Goal: Transaction & Acquisition: Purchase product/service

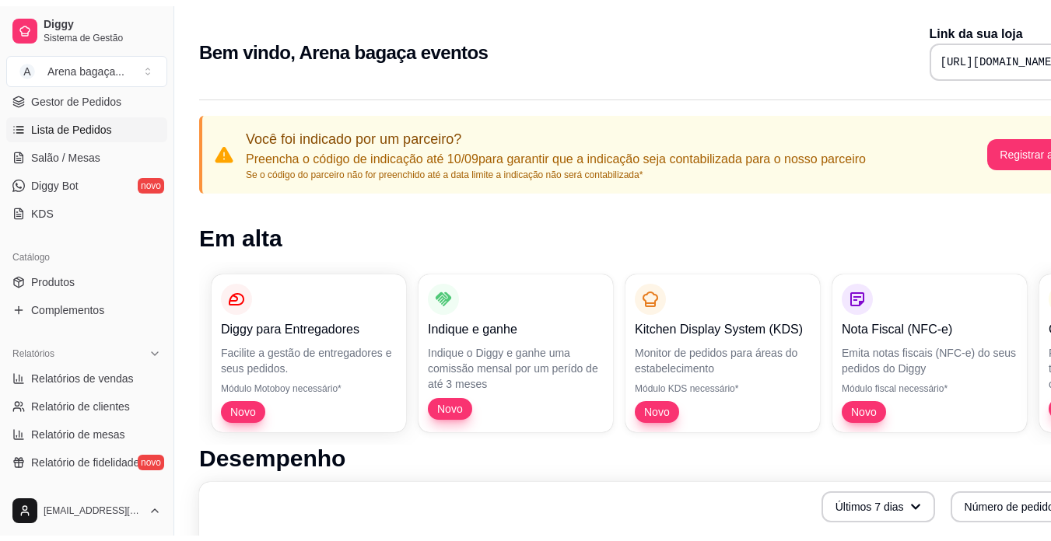
scroll to position [156, 0]
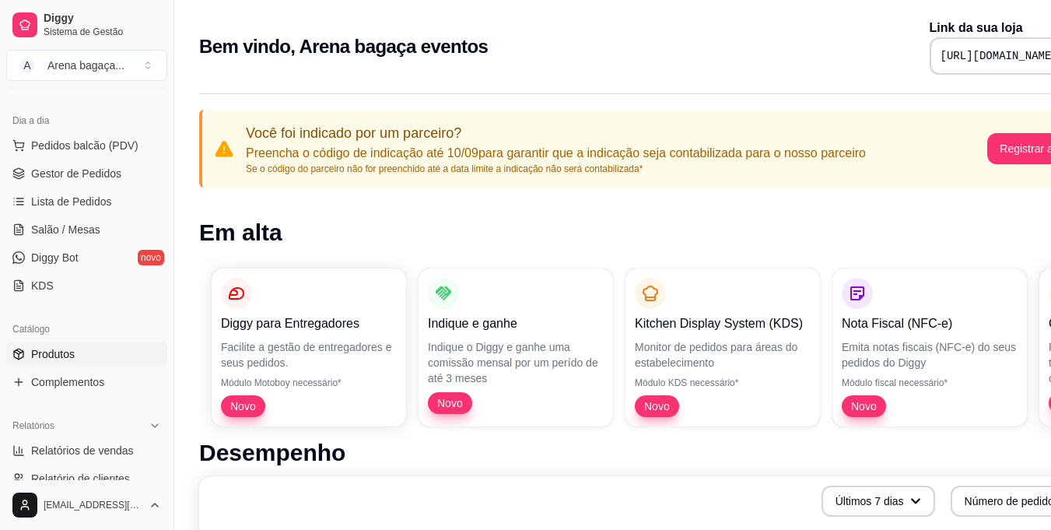
click at [70, 360] on span "Produtos" at bounding box center [53, 354] width 44 height 16
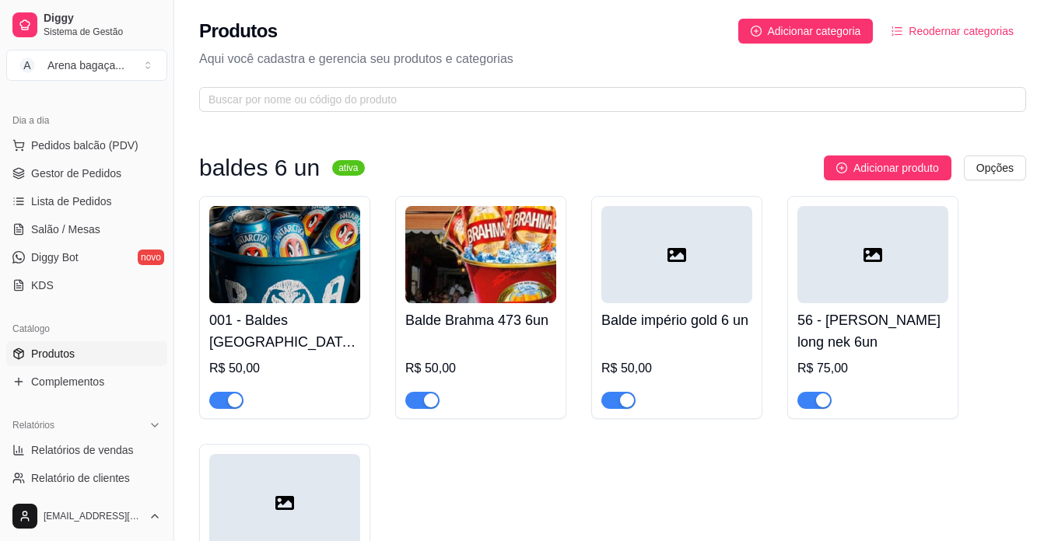
click at [640, 283] on div at bounding box center [676, 254] width 151 height 97
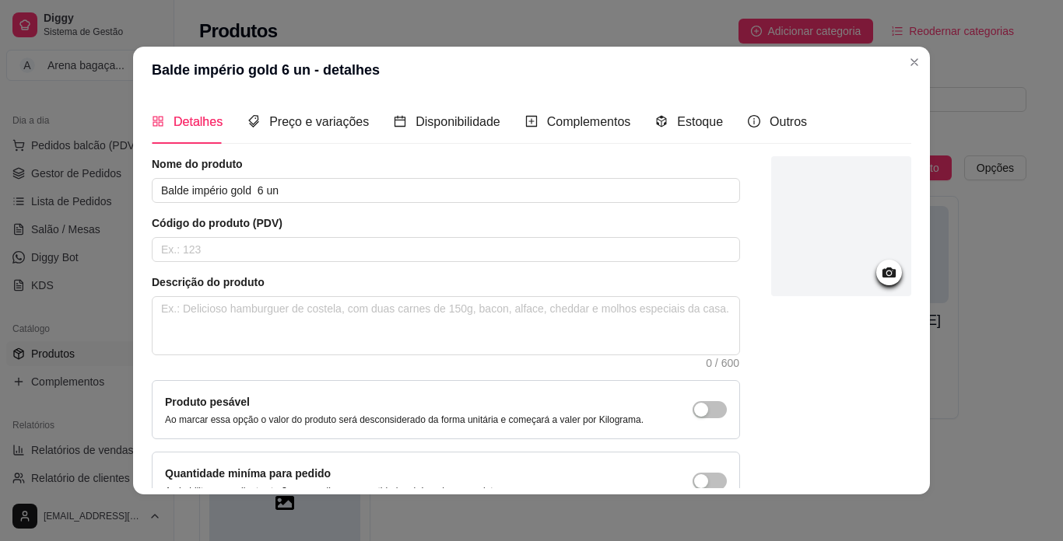
click at [786, 225] on div at bounding box center [841, 226] width 140 height 140
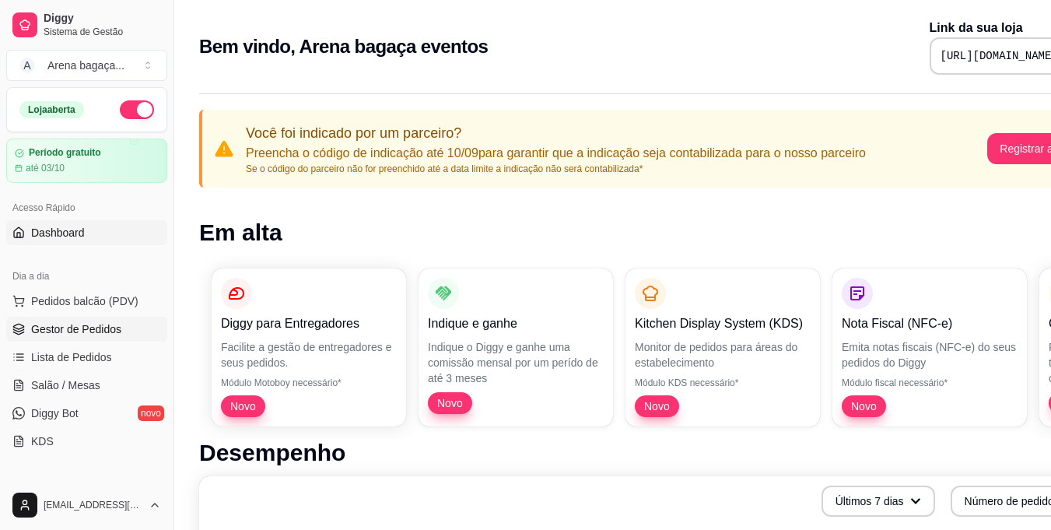
click at [84, 327] on span "Gestor de Pedidos" at bounding box center [76, 329] width 90 height 16
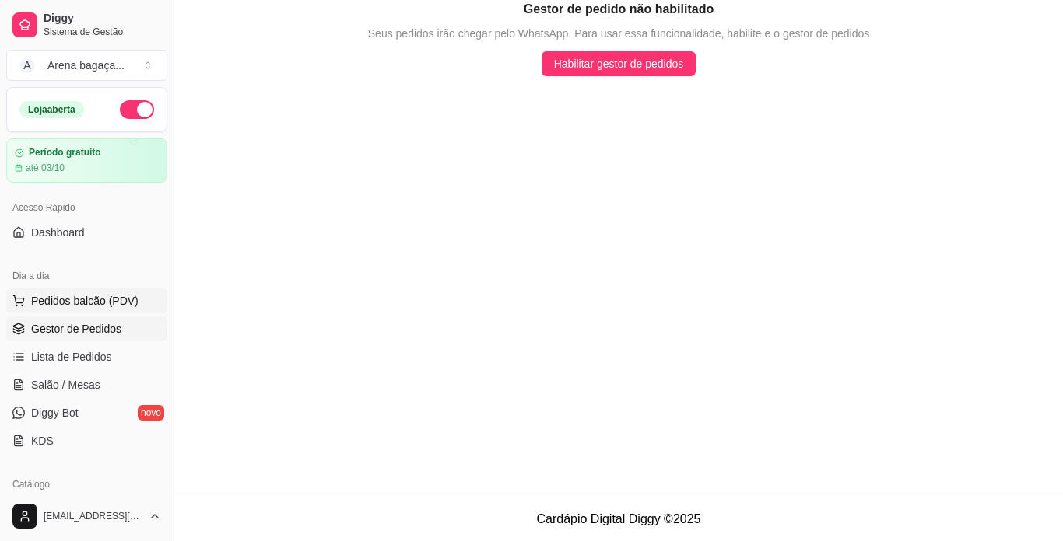
click at [95, 296] on span "Pedidos balcão (PDV)" at bounding box center [84, 301] width 107 height 16
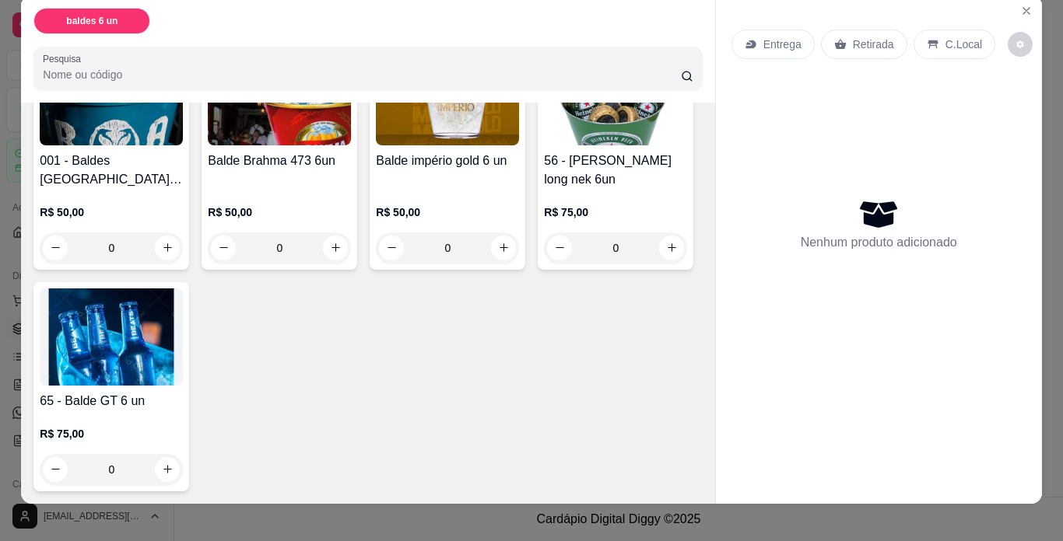
scroll to position [40, 0]
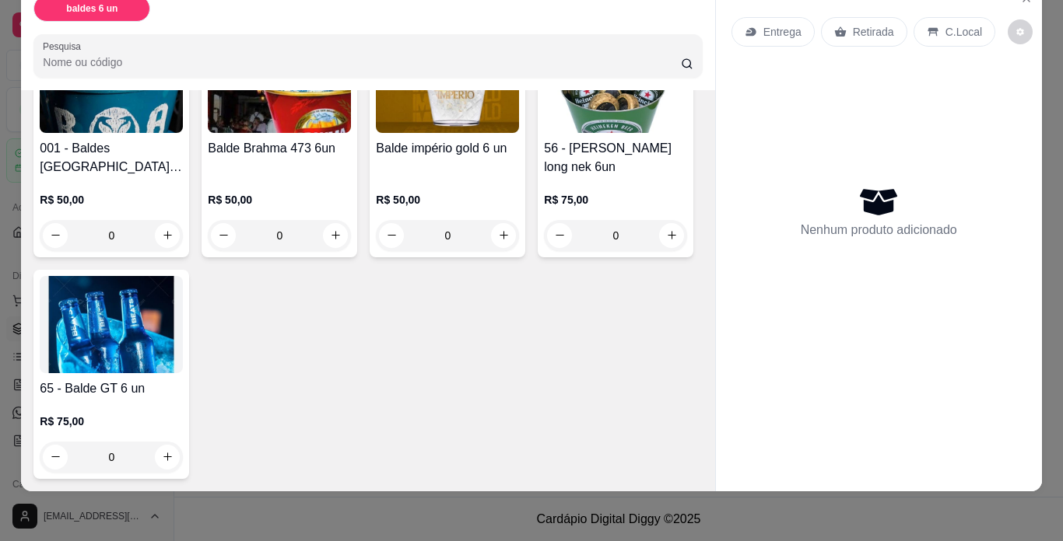
click at [183, 306] on img at bounding box center [111, 324] width 143 height 97
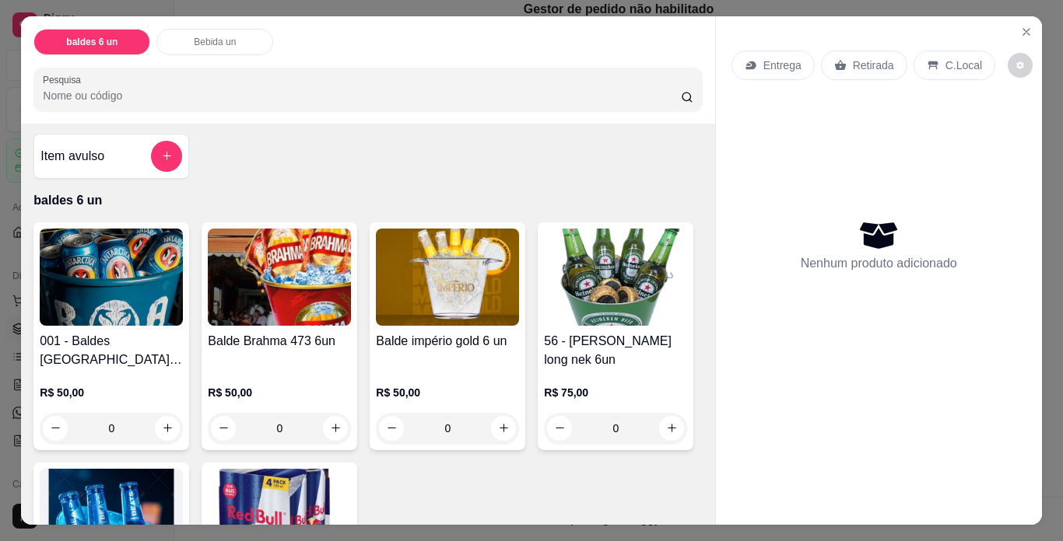
scroll to position [0, 0]
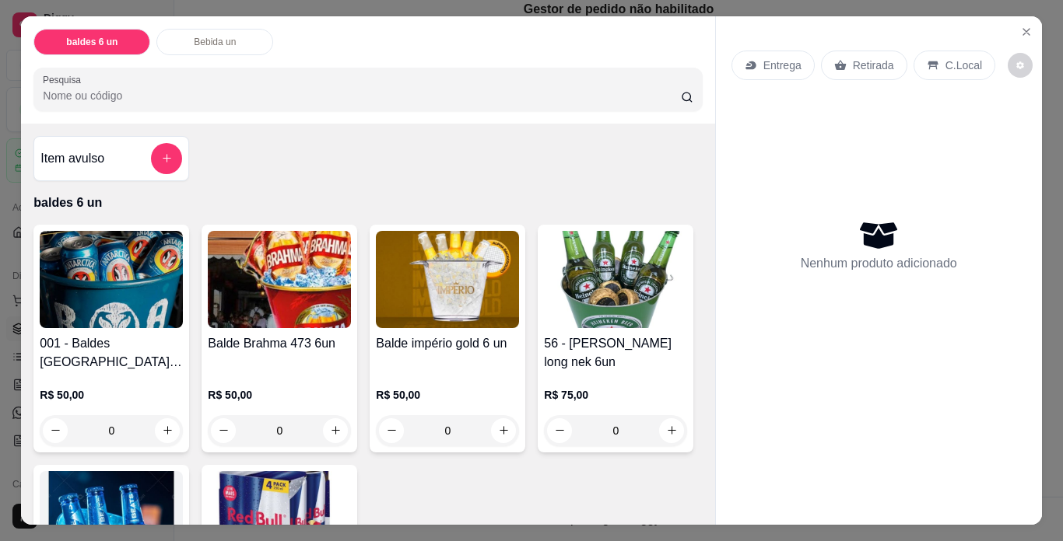
click at [113, 317] on img at bounding box center [111, 279] width 143 height 97
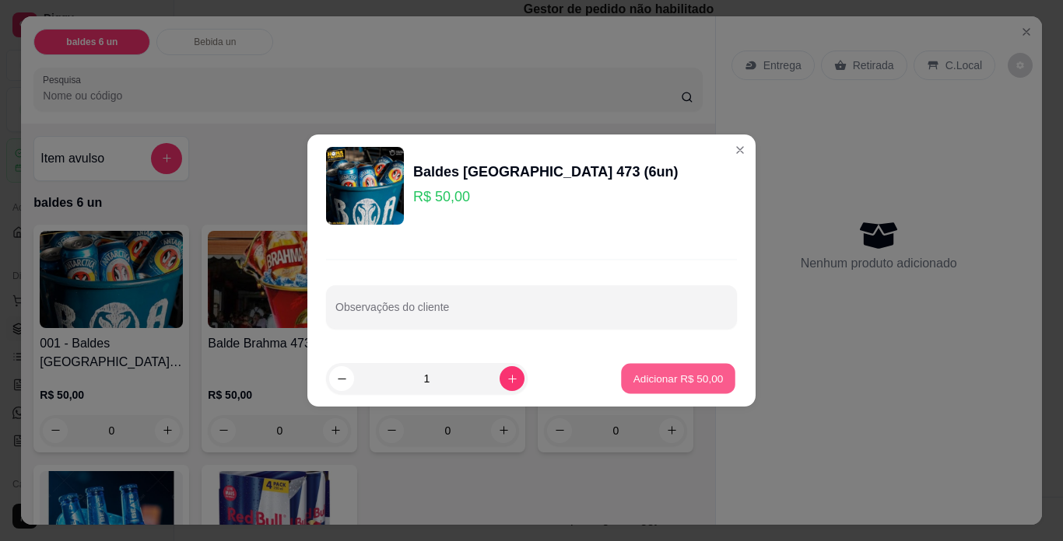
click at [647, 377] on p "Adicionar R$ 50,00" at bounding box center [678, 378] width 90 height 15
type input "1"
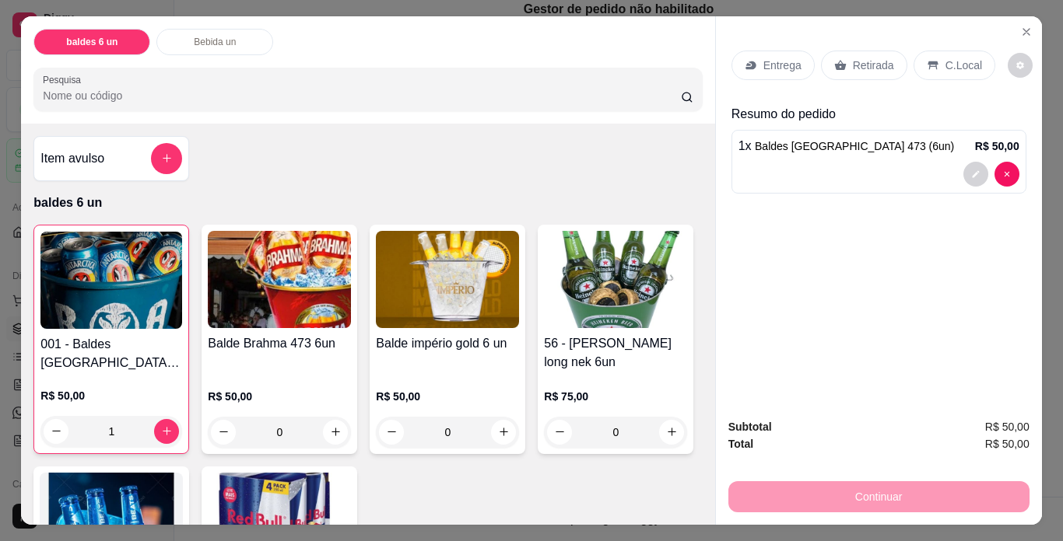
click at [863, 58] on p "Retirada" at bounding box center [873, 66] width 41 height 16
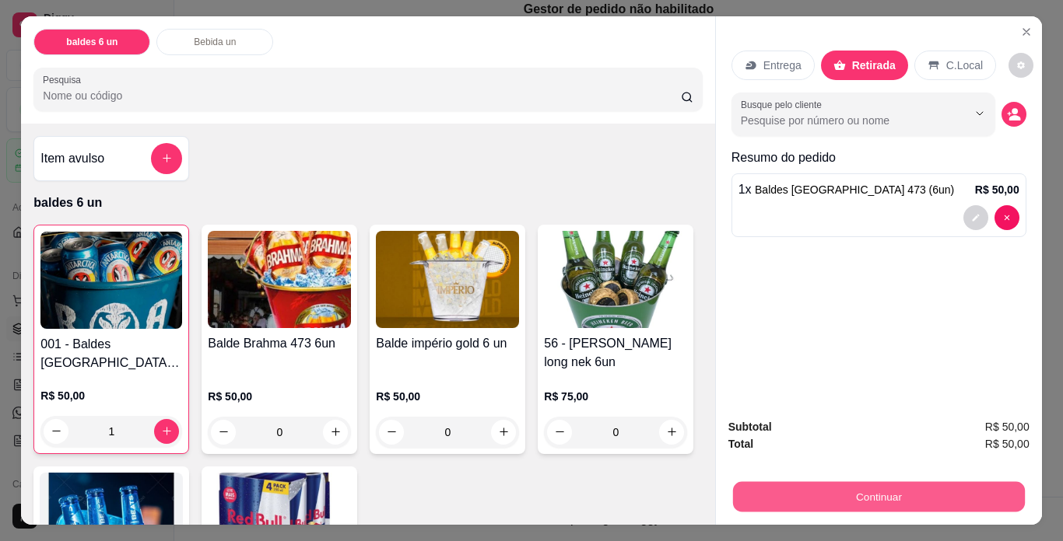
click at [876, 492] on button "Continuar" at bounding box center [878, 497] width 292 height 30
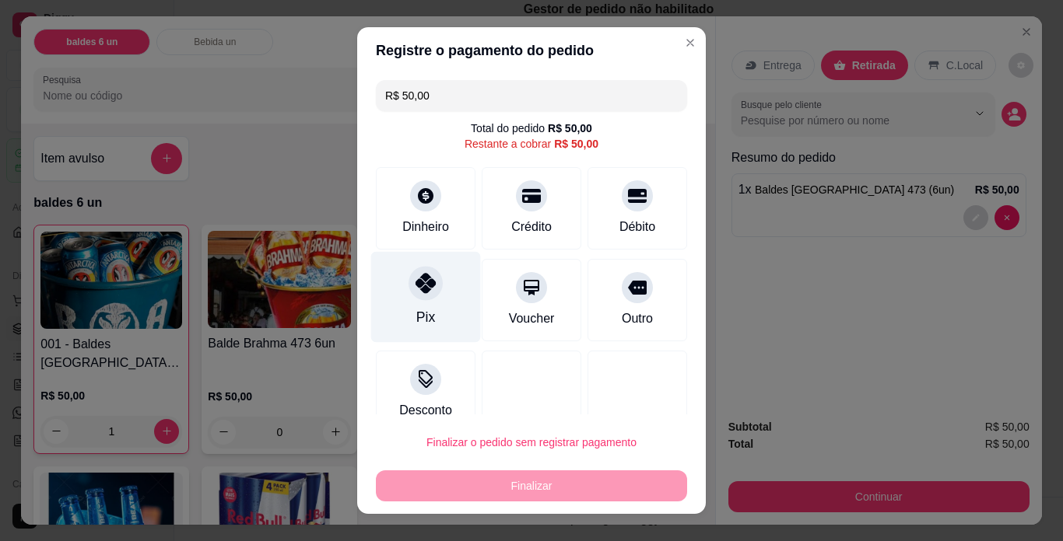
drag, startPoint x: 432, startPoint y: 312, endPoint x: 389, endPoint y: 318, distance: 43.2
click at [431, 312] on div "Pix" at bounding box center [426, 297] width 110 height 91
type input "R$ 0,00"
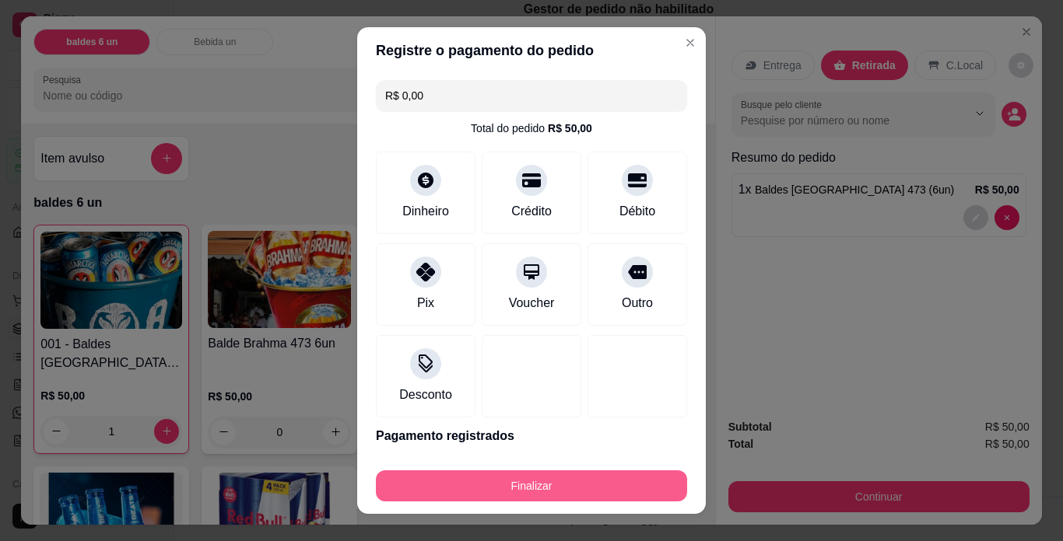
click at [544, 485] on button "Finalizar" at bounding box center [531, 486] width 311 height 31
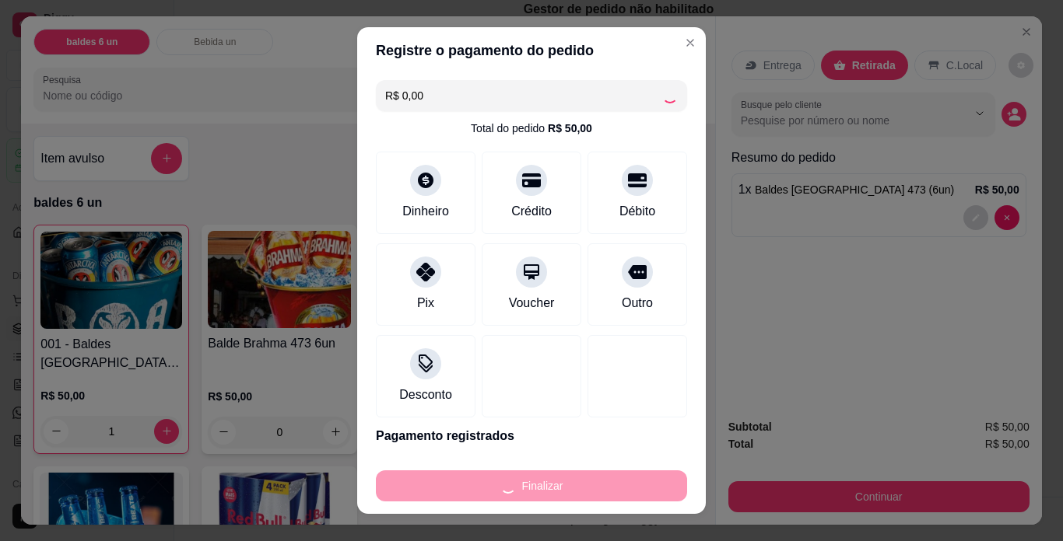
type input "0"
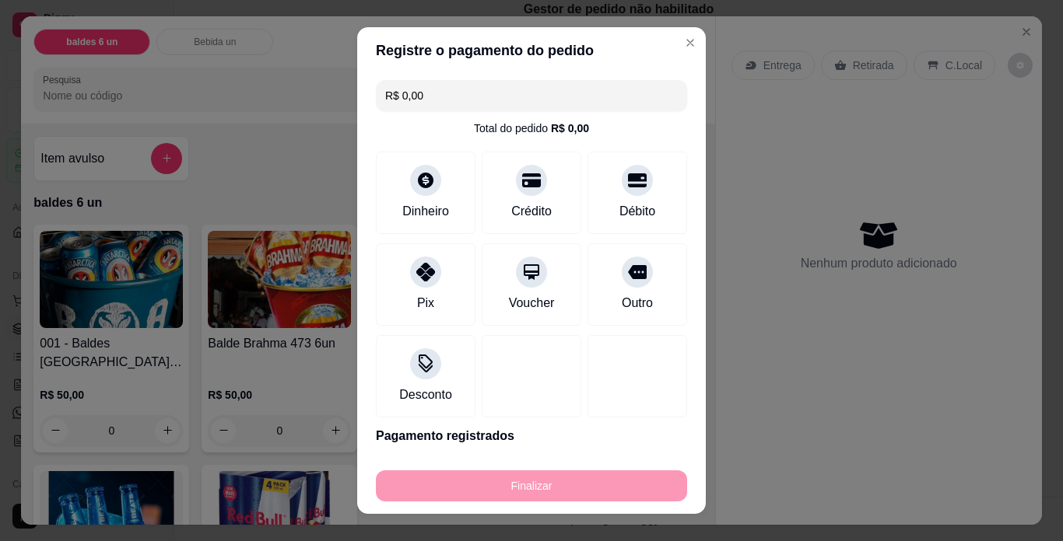
type input "-R$ 50,00"
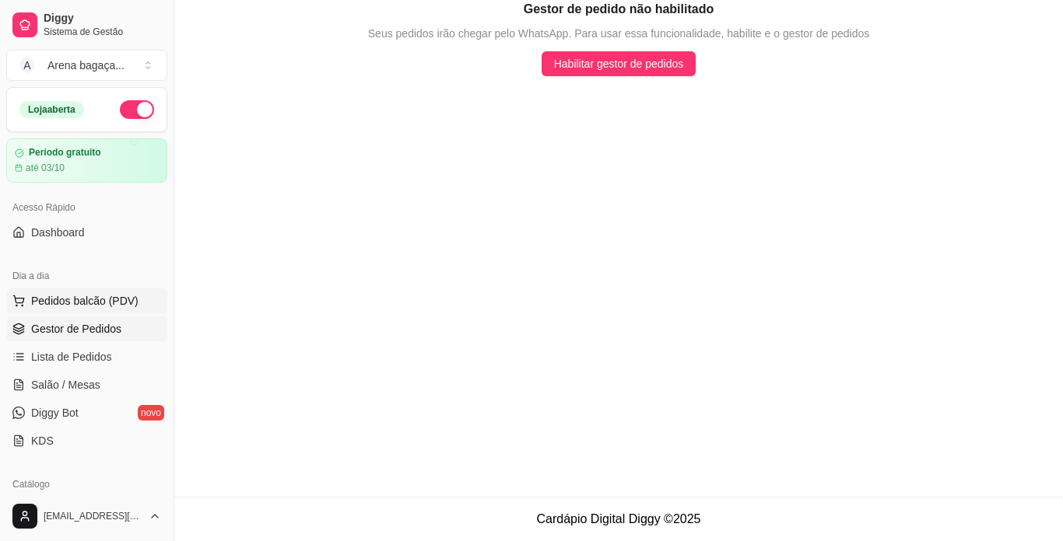
click at [67, 310] on button "Pedidos balcão (PDV)" at bounding box center [86, 301] width 161 height 25
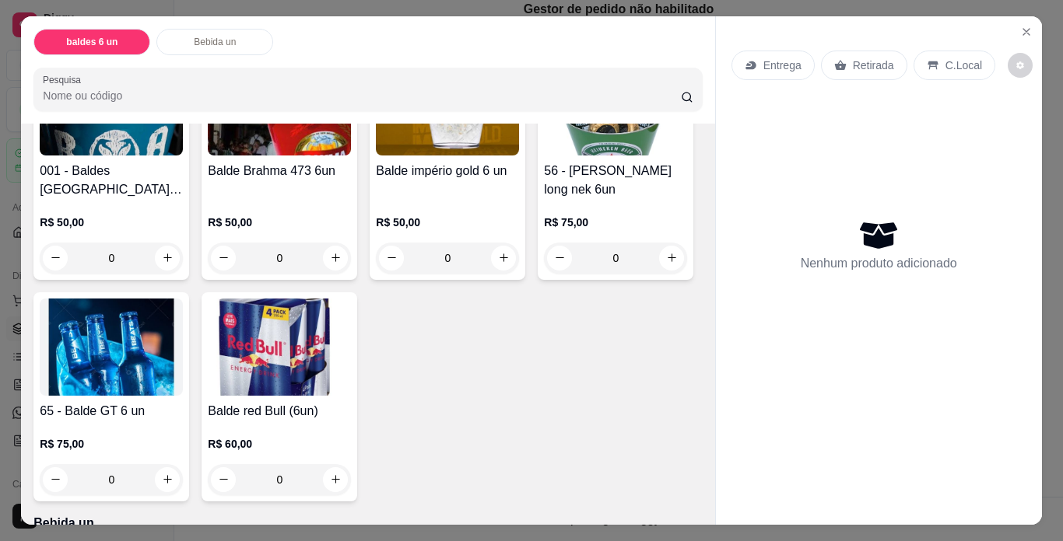
scroll to position [78, 0]
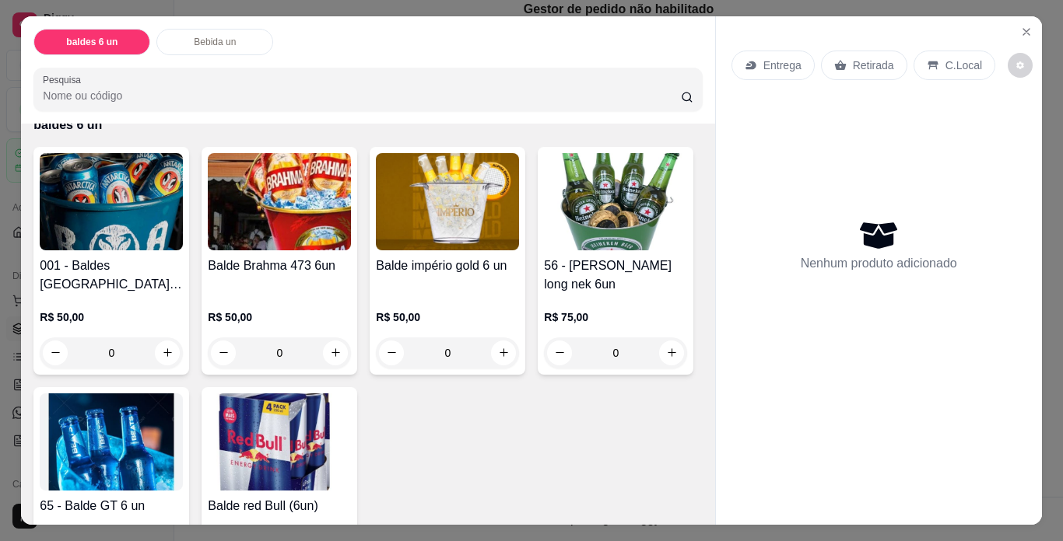
click at [588, 427] on div "001 - Baldes Antarctica 473 (6un) R$ 50,00 0 Balde Brahma 473 6un R$ 50,00 0 Ba…" at bounding box center [367, 372] width 668 height 450
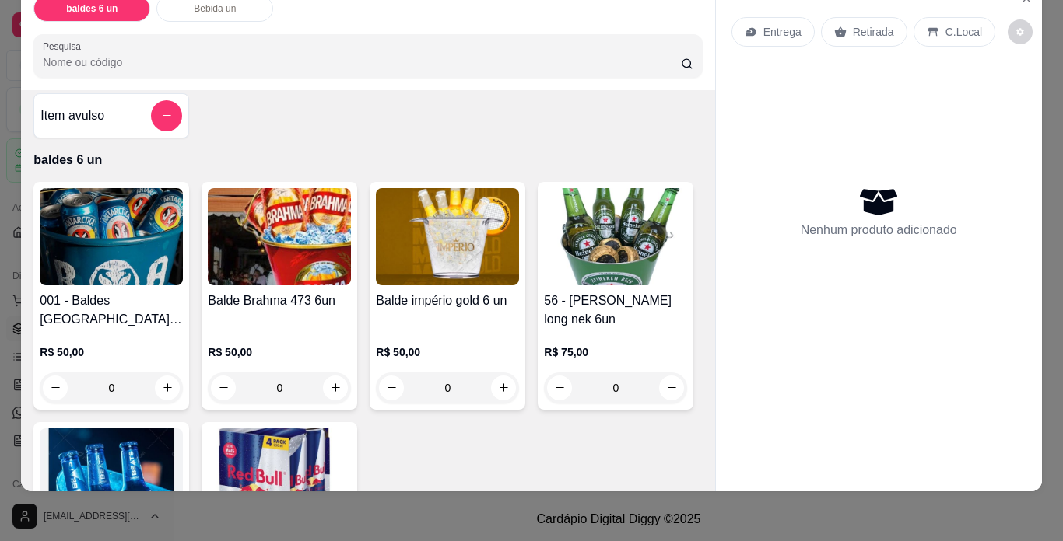
scroll to position [0, 0]
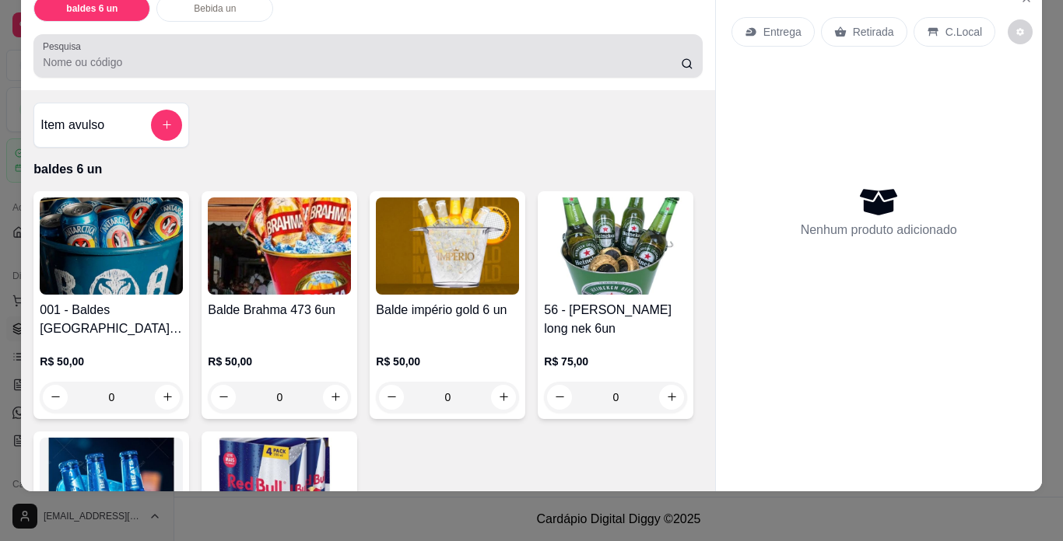
click at [110, 54] on input "Pesquisa" at bounding box center [362, 62] width 638 height 16
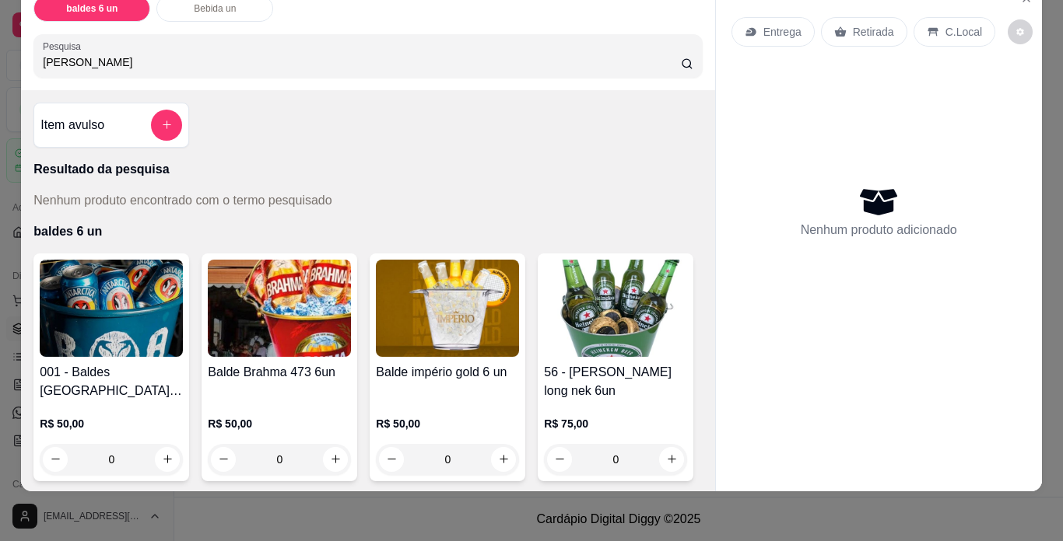
type input "raquel"
click at [257, 120] on div "Item avulso Resultado da pesquisa Nenhum produto encontrado com o termo pesquis…" at bounding box center [367, 290] width 693 height 401
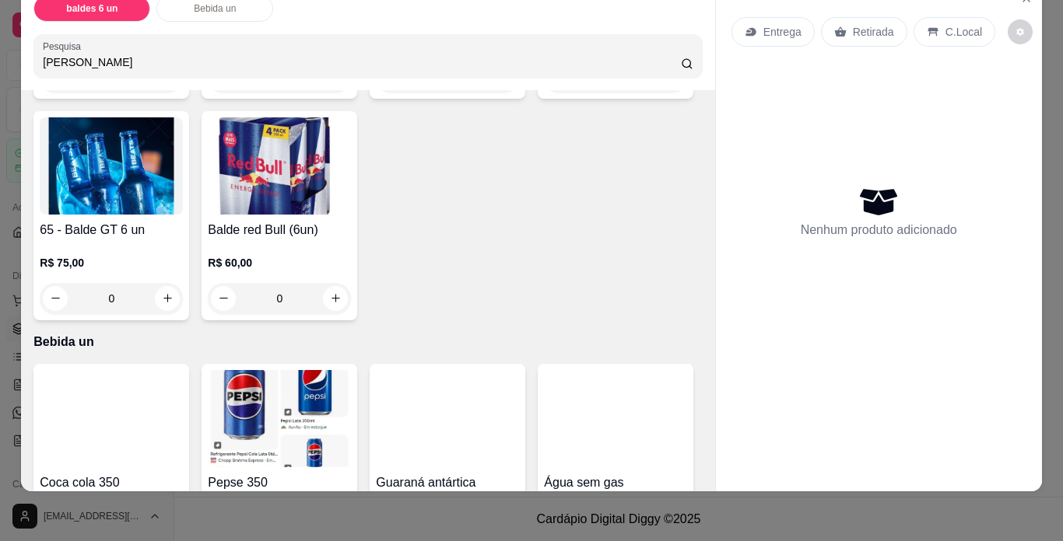
scroll to position [311, 0]
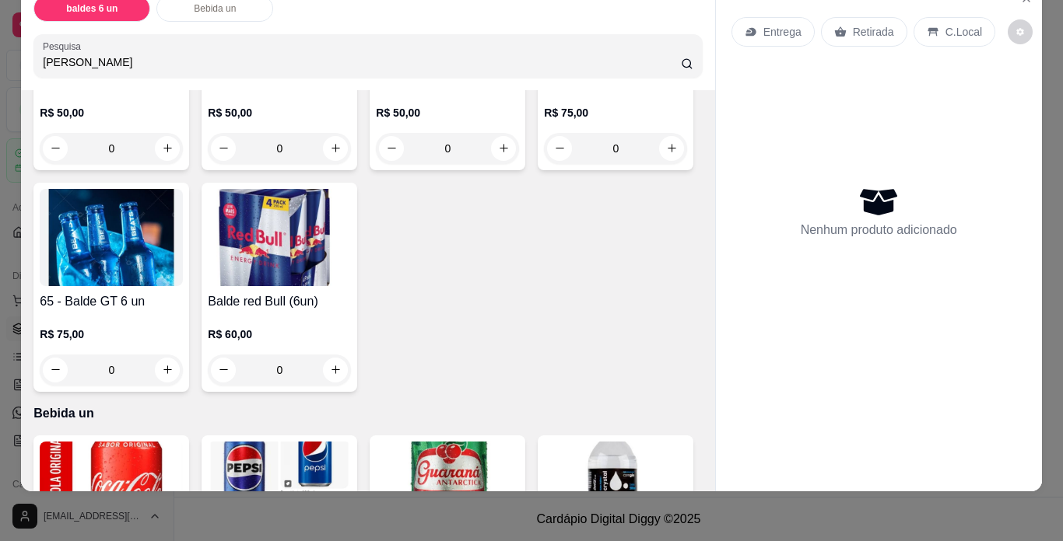
click at [351, 292] on h4 "Balde red Bull (6un)" at bounding box center [279, 301] width 143 height 19
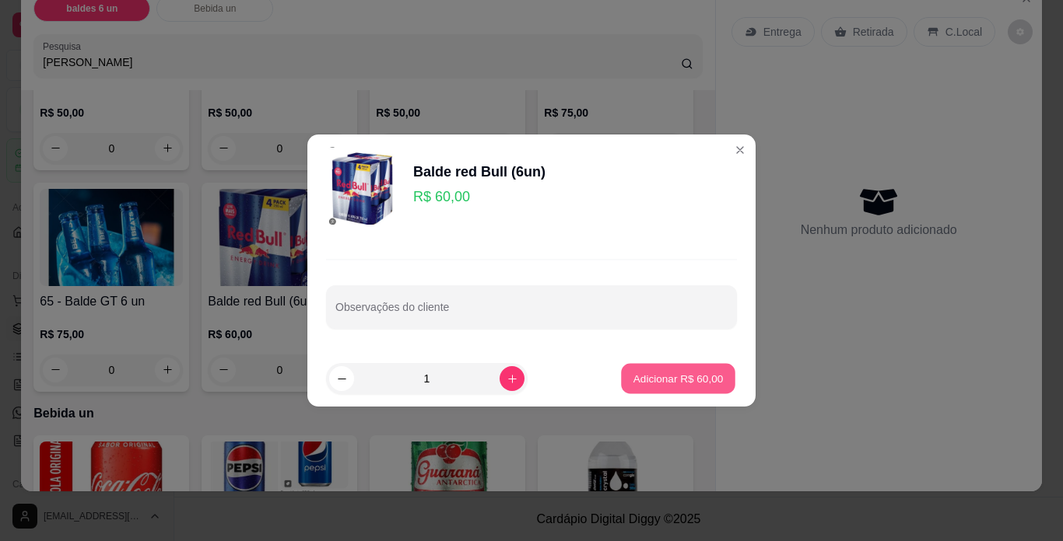
click at [682, 380] on p "Adicionar R$ 60,00" at bounding box center [678, 378] width 90 height 15
type input "1"
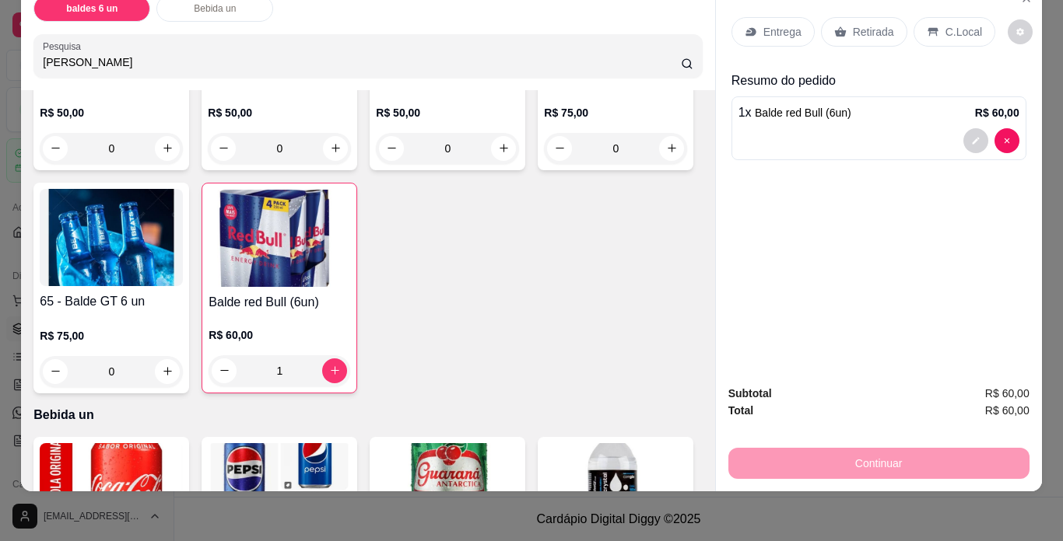
click at [895, 454] on div "Continuar" at bounding box center [878, 461] width 301 height 35
click at [853, 25] on p "Retirada" at bounding box center [873, 32] width 41 height 16
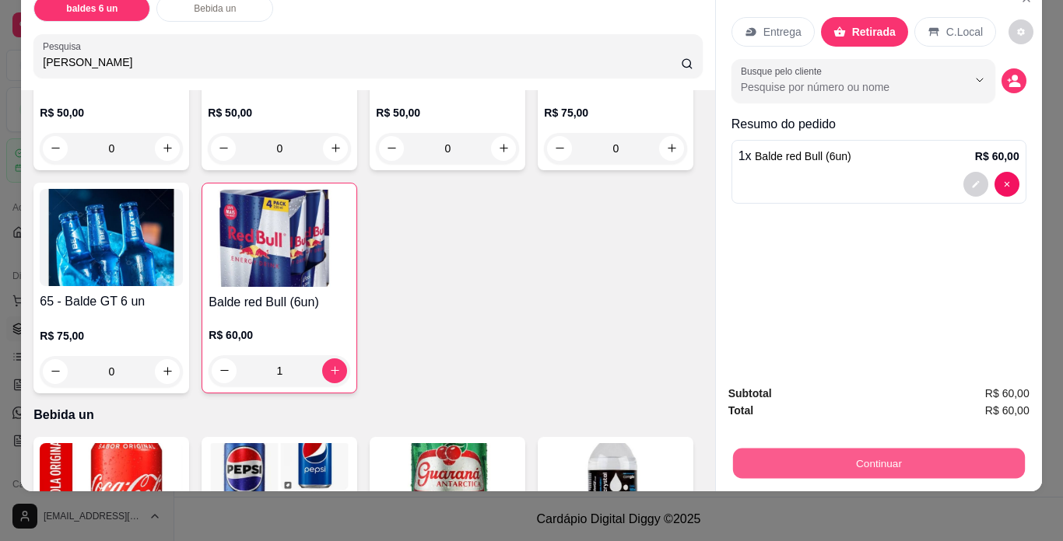
click at [878, 449] on button "Continuar" at bounding box center [878, 464] width 292 height 30
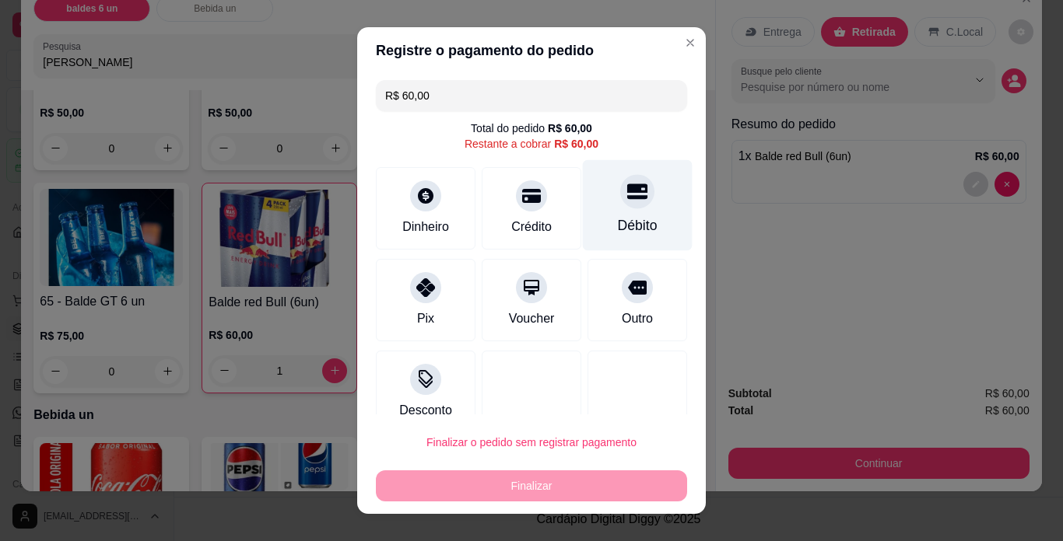
click at [618, 222] on div "Débito" at bounding box center [638, 225] width 40 height 20
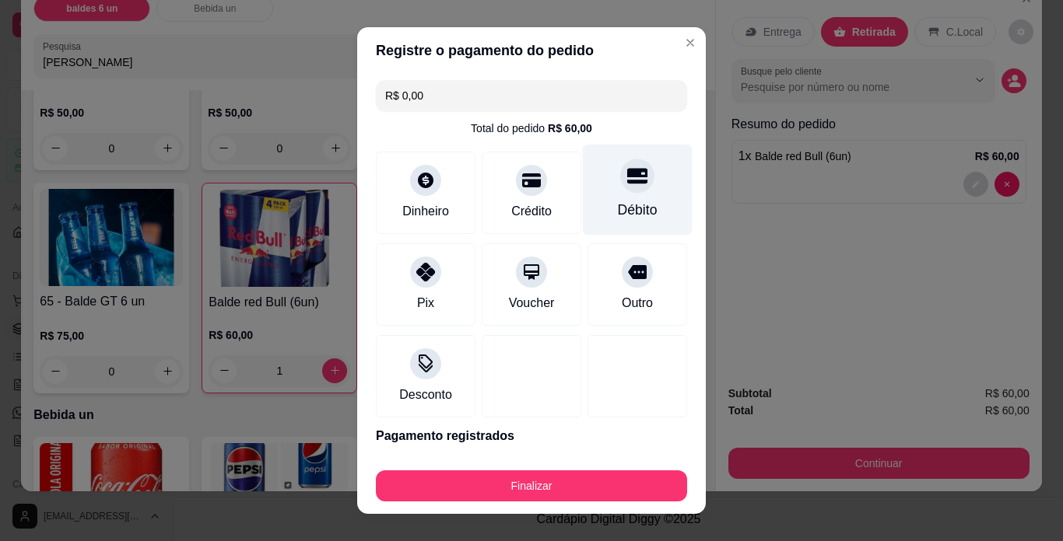
type input "R$ 0,00"
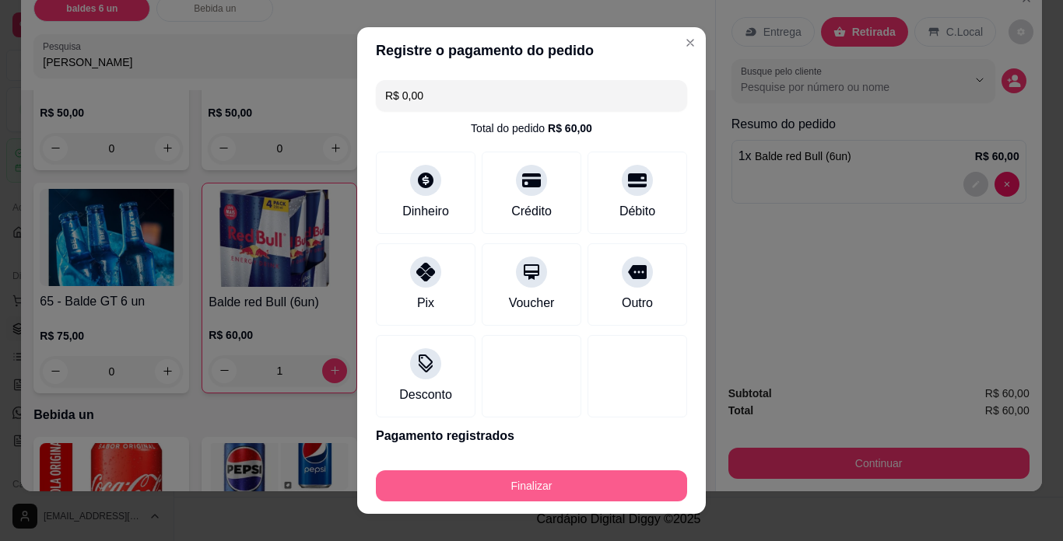
click at [524, 482] on button "Finalizar" at bounding box center [531, 486] width 311 height 31
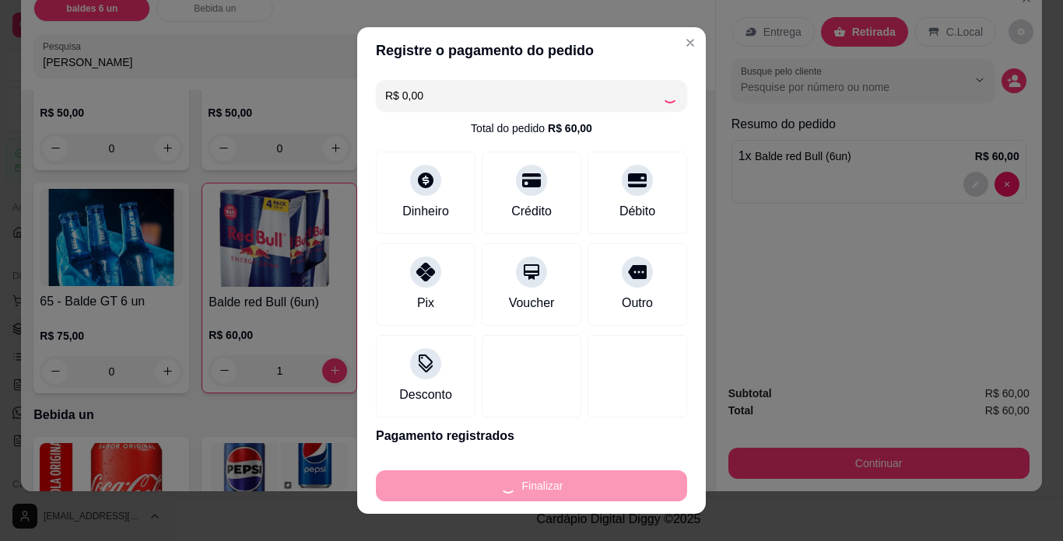
type input "0"
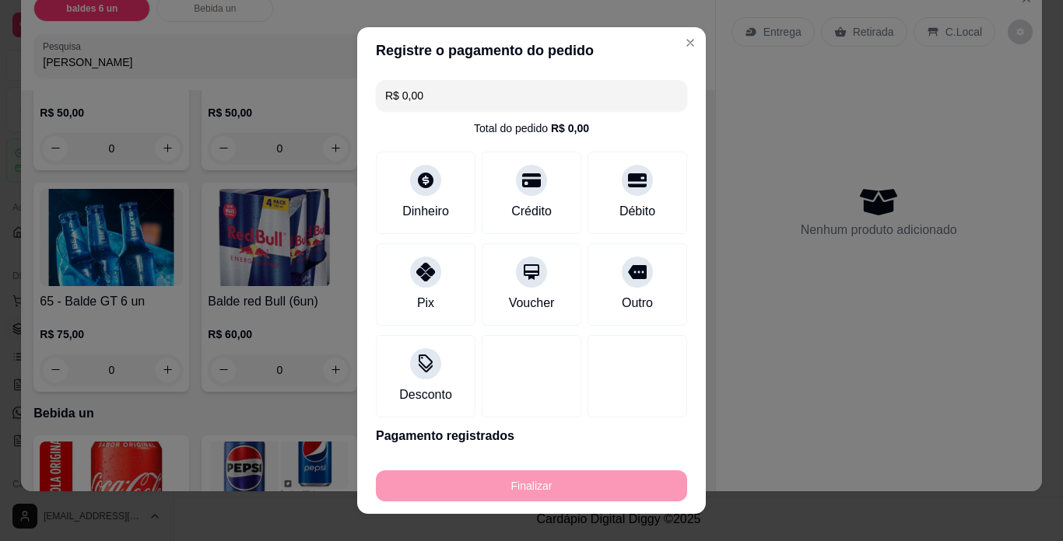
type input "-R$ 60,00"
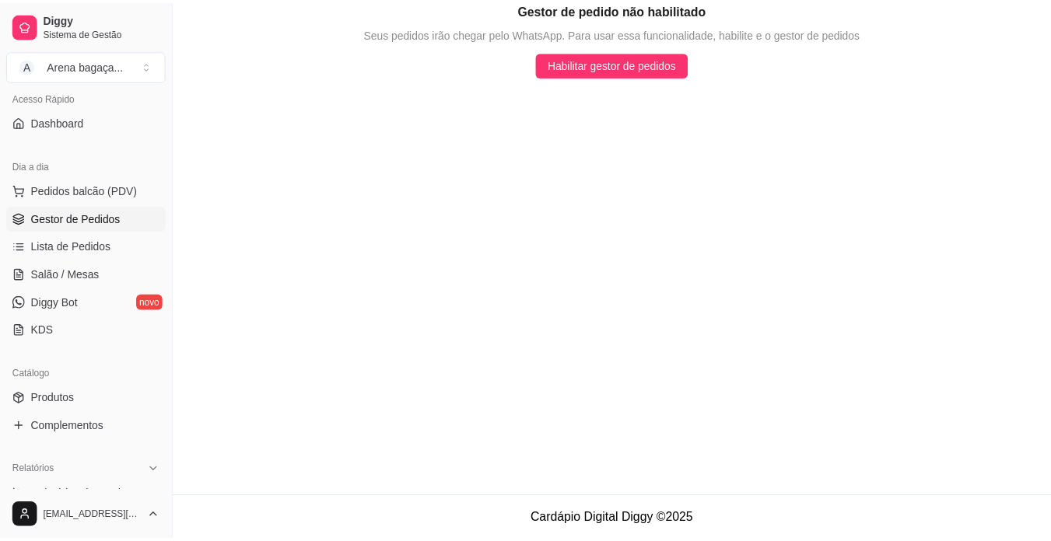
scroll to position [124, 0]
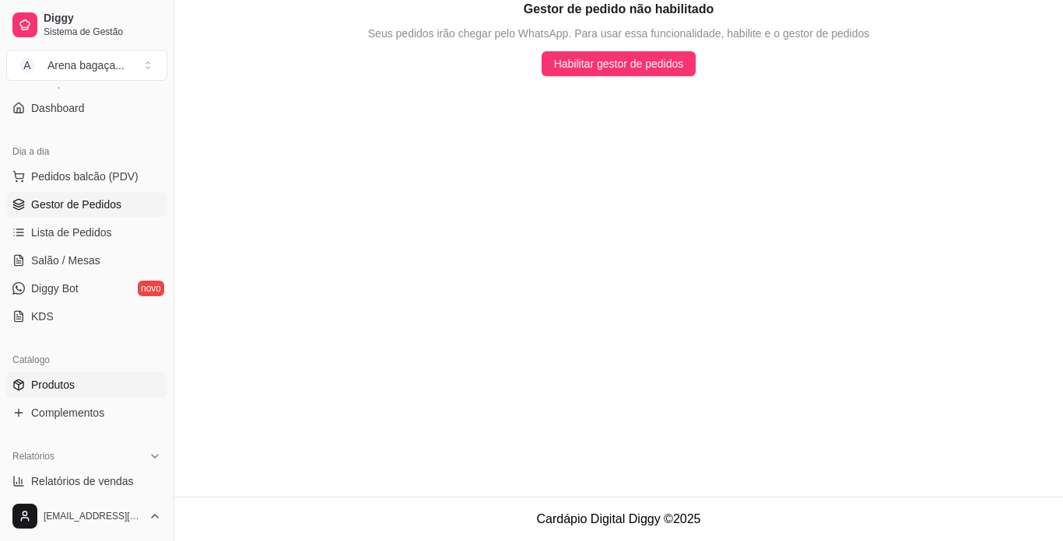
click at [86, 394] on link "Produtos" at bounding box center [86, 385] width 161 height 25
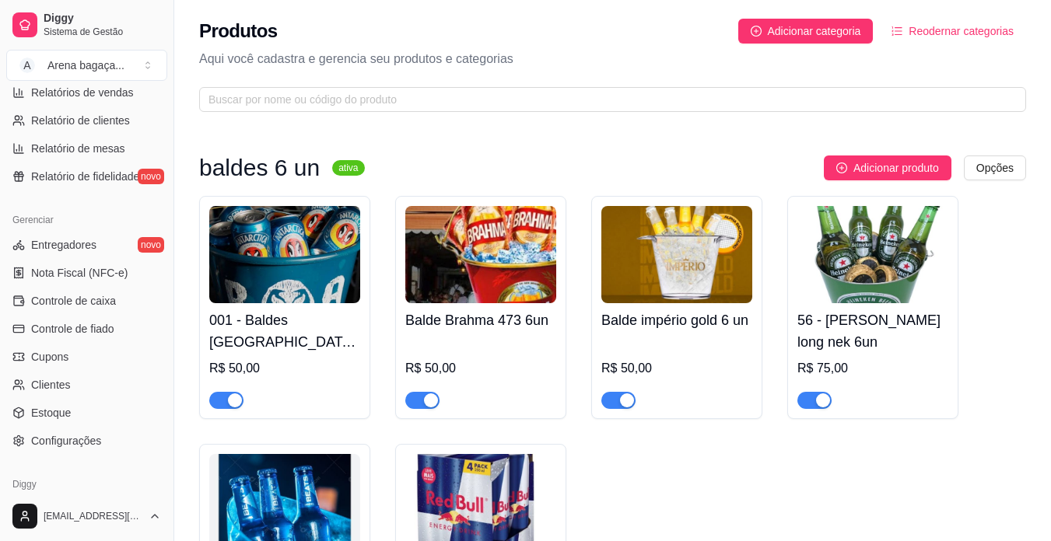
scroll to position [578, 0]
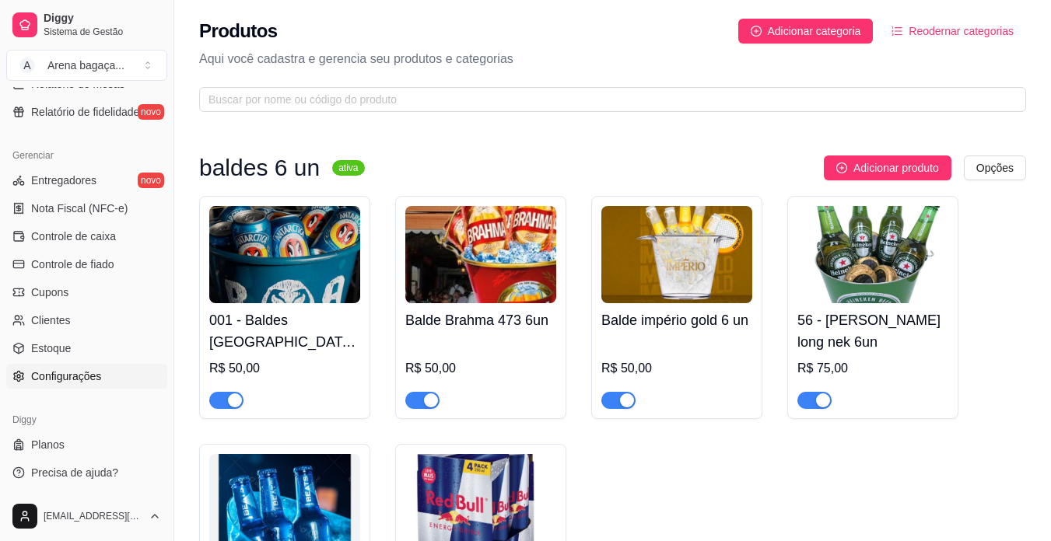
click at [73, 371] on span "Configurações" at bounding box center [66, 377] width 70 height 16
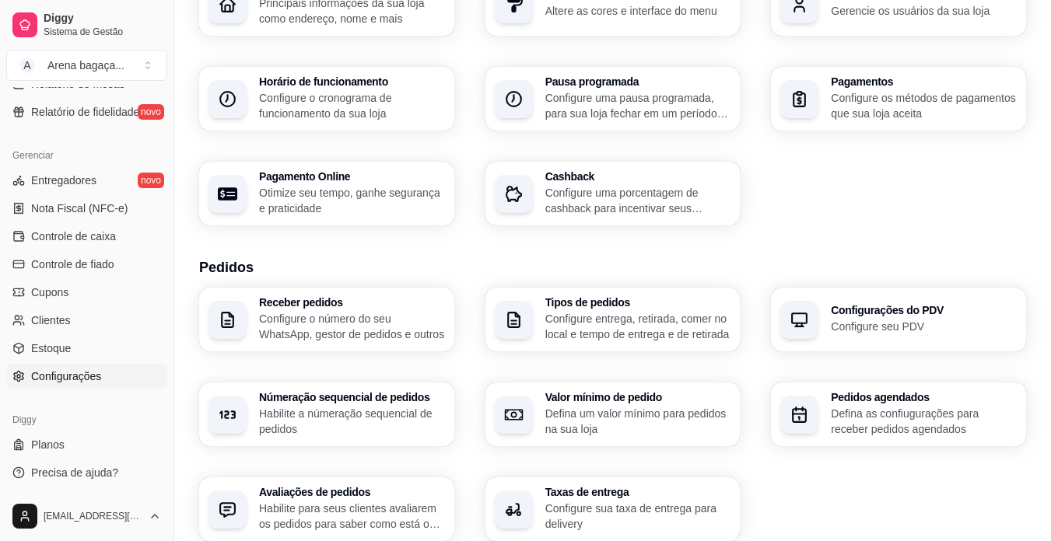
scroll to position [156, 0]
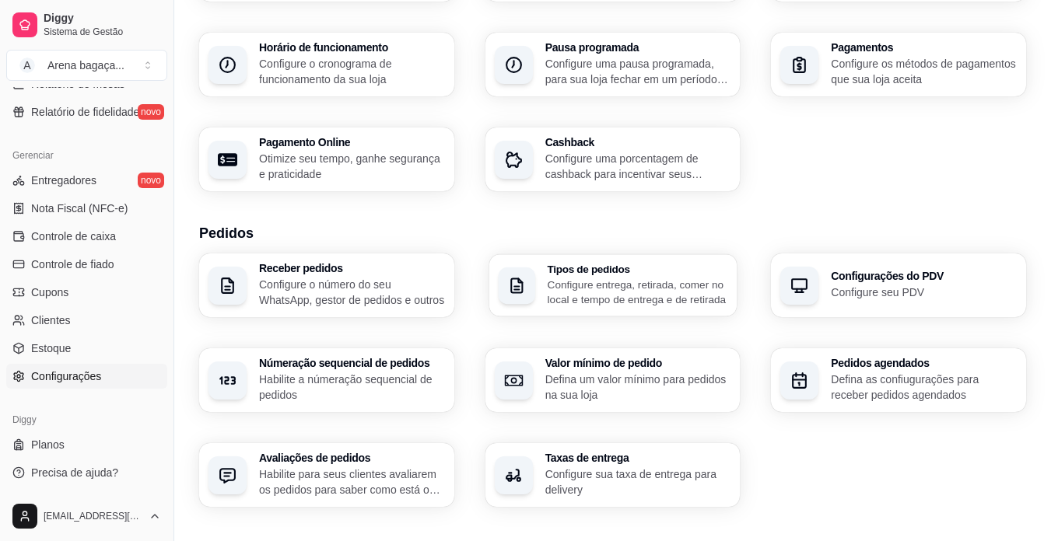
click at [639, 295] on p "Configure entrega, retirada, comer no local e tempo de entrega e de retirada" at bounding box center [637, 292] width 180 height 30
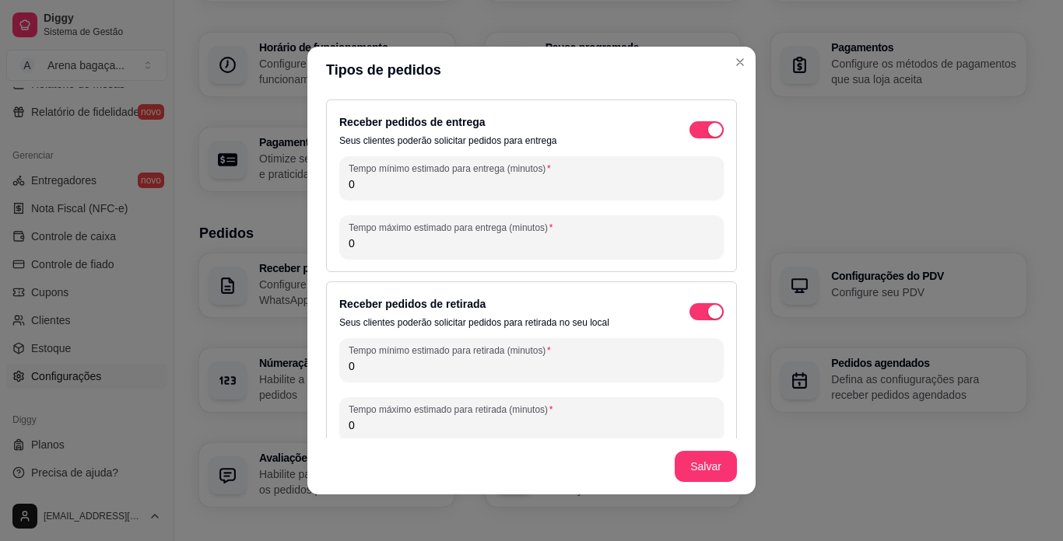
click at [743, 72] on header "Tipos de pedidos" at bounding box center [531, 70] width 448 height 47
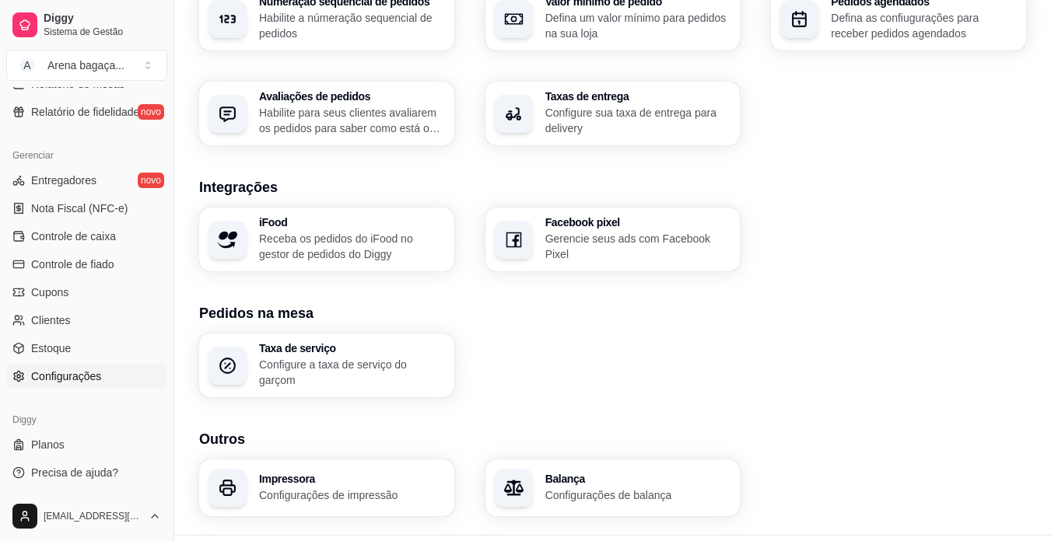
scroll to position [545, 0]
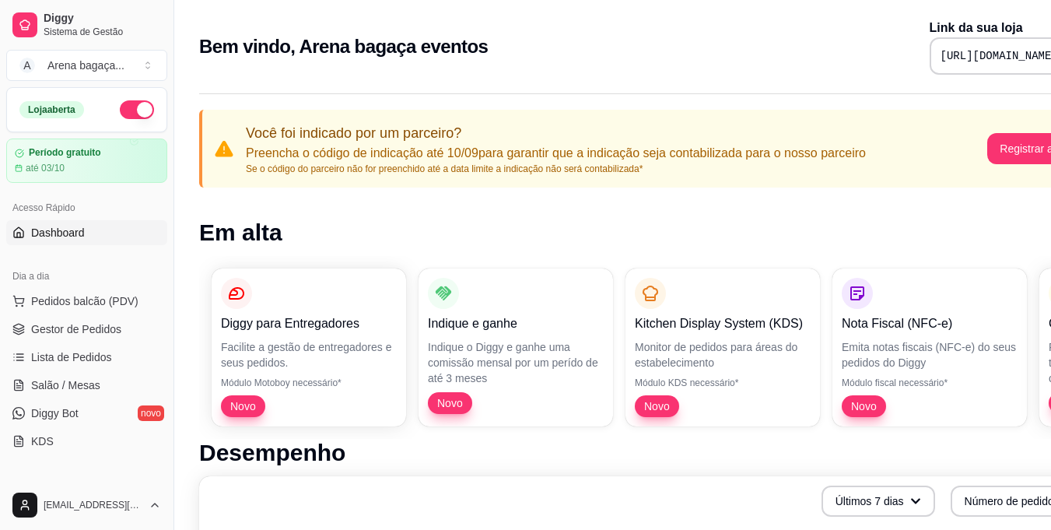
drag, startPoint x: 326, startPoint y: 282, endPoint x: 276, endPoint y: 306, distance: 55.3
click at [103, 302] on span "Pedidos balcão (PDV)" at bounding box center [84, 301] width 107 height 16
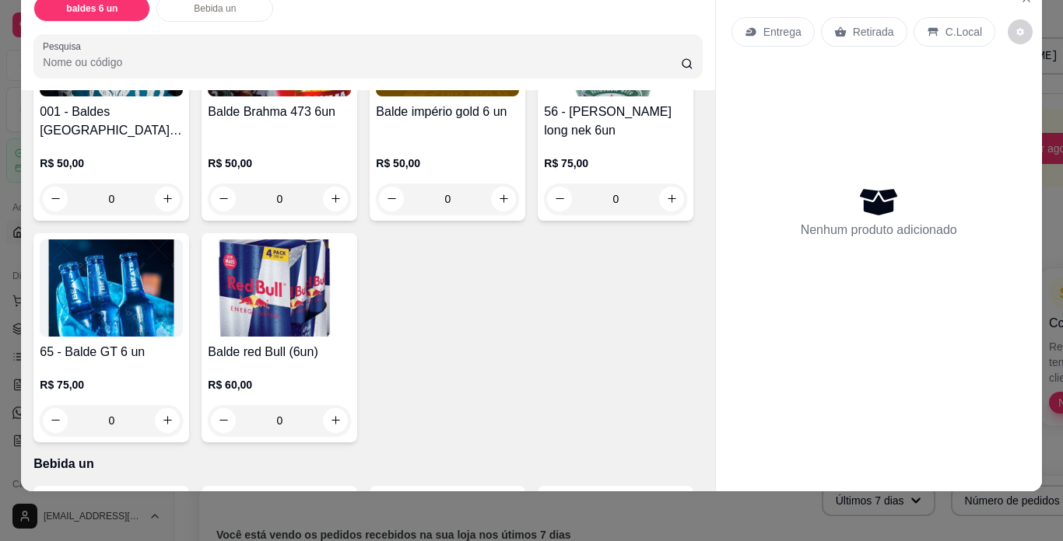
scroll to position [183, 0]
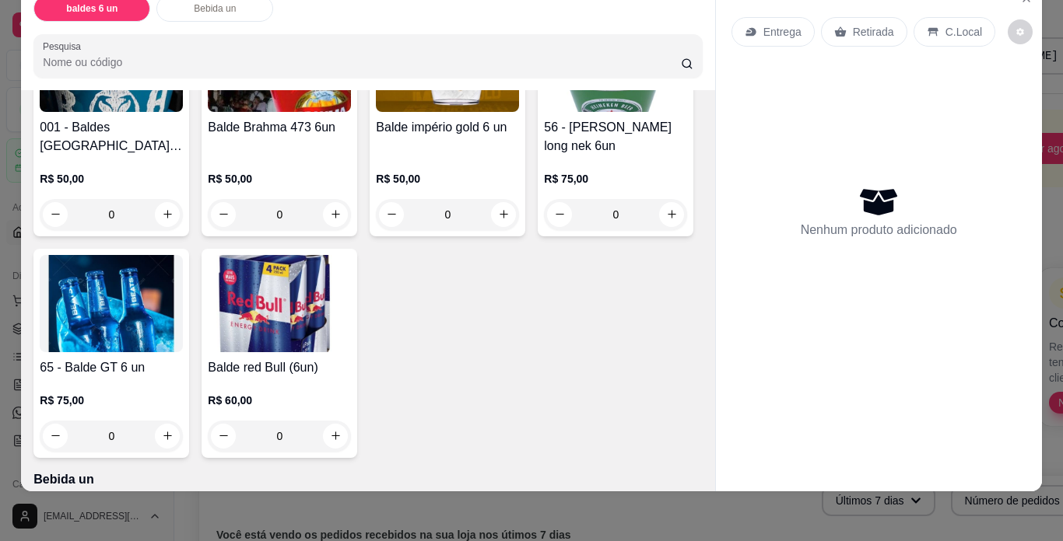
click at [183, 313] on img at bounding box center [111, 303] width 143 height 97
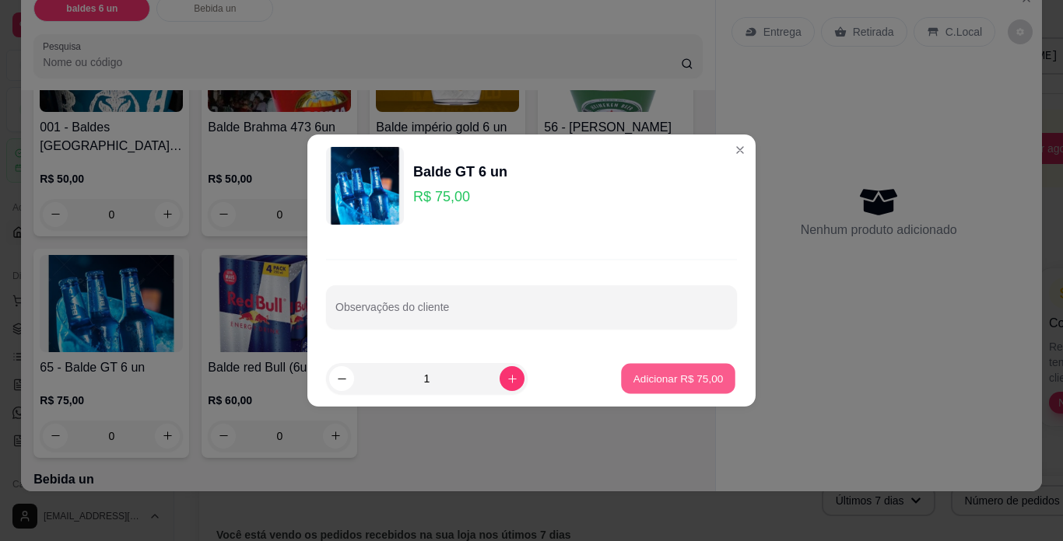
click at [681, 381] on p "Adicionar R$ 75,00" at bounding box center [678, 378] width 90 height 15
type input "1"
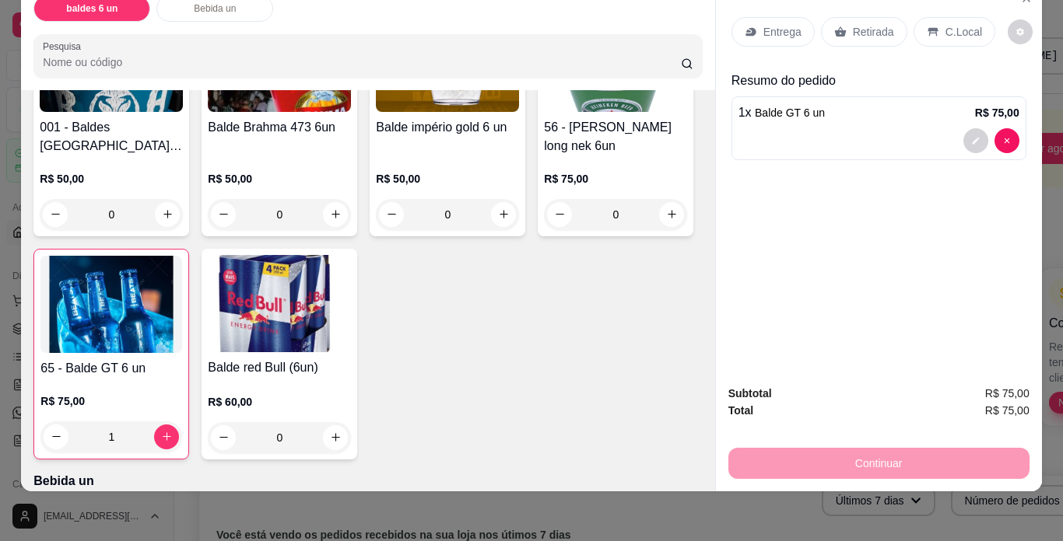
click at [862, 24] on p "Retirada" at bounding box center [873, 32] width 41 height 16
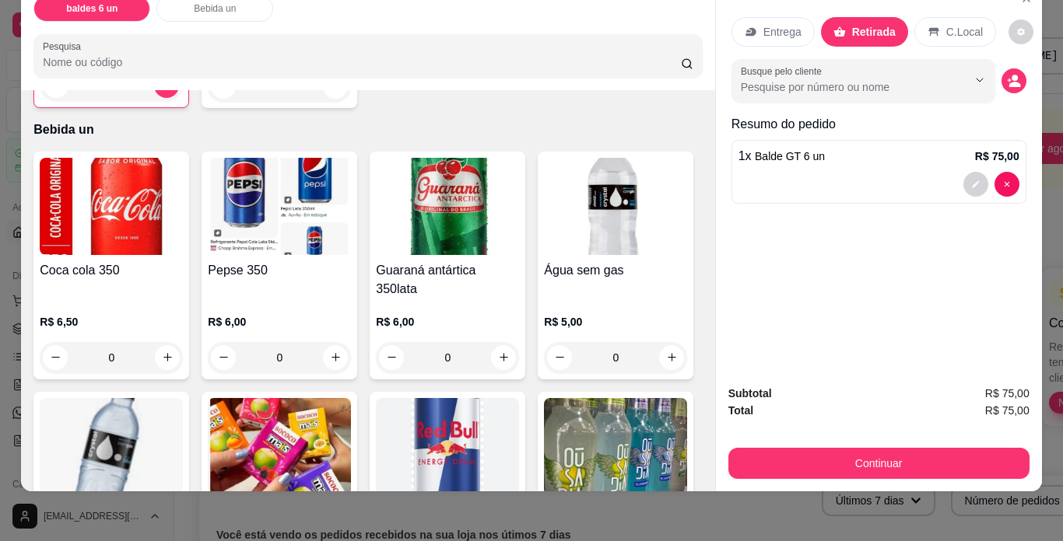
scroll to position [572, 0]
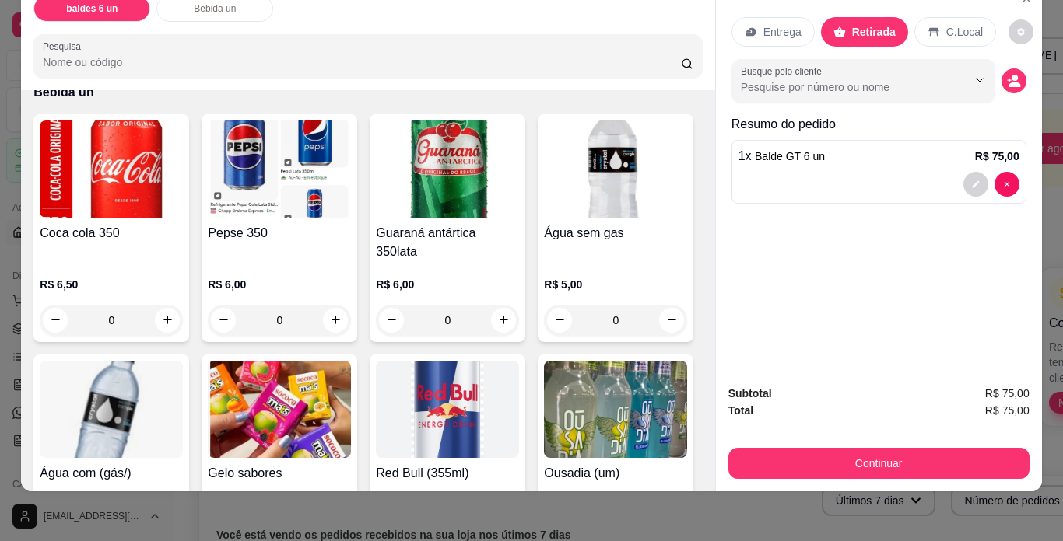
click at [255, 218] on img at bounding box center [279, 169] width 143 height 97
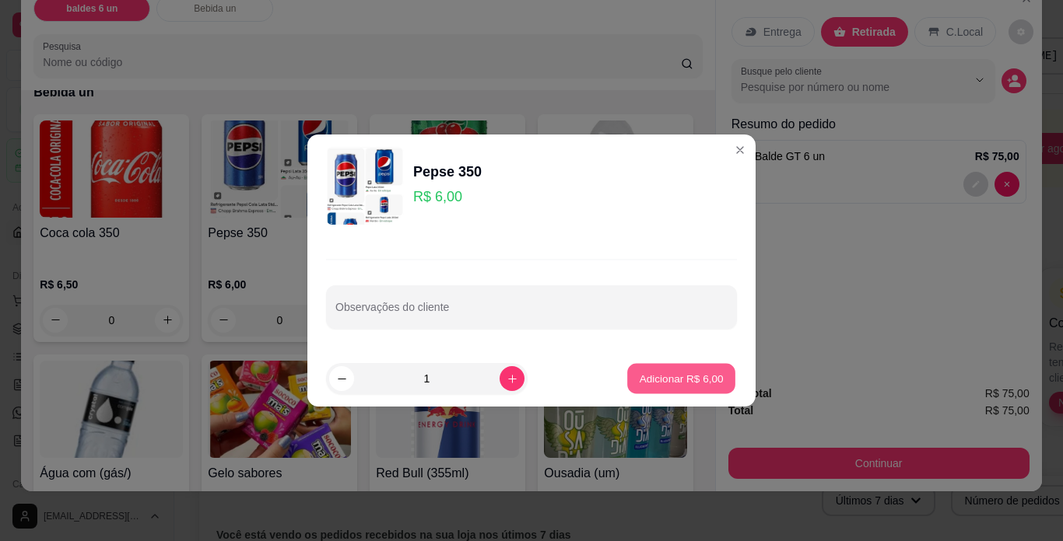
click at [675, 380] on p "Adicionar R$ 6,00" at bounding box center [681, 378] width 84 height 15
type input "1"
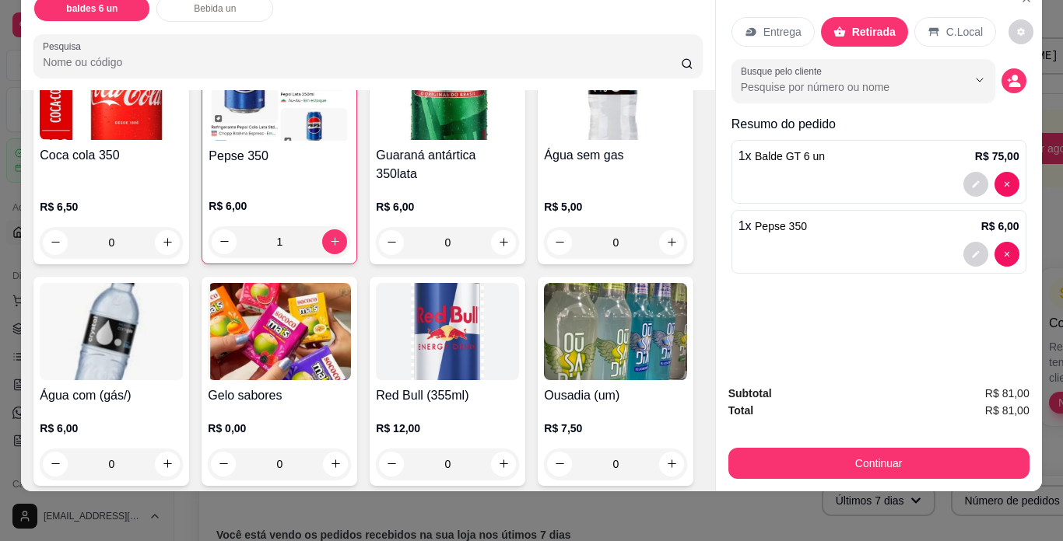
scroll to position [727, 0]
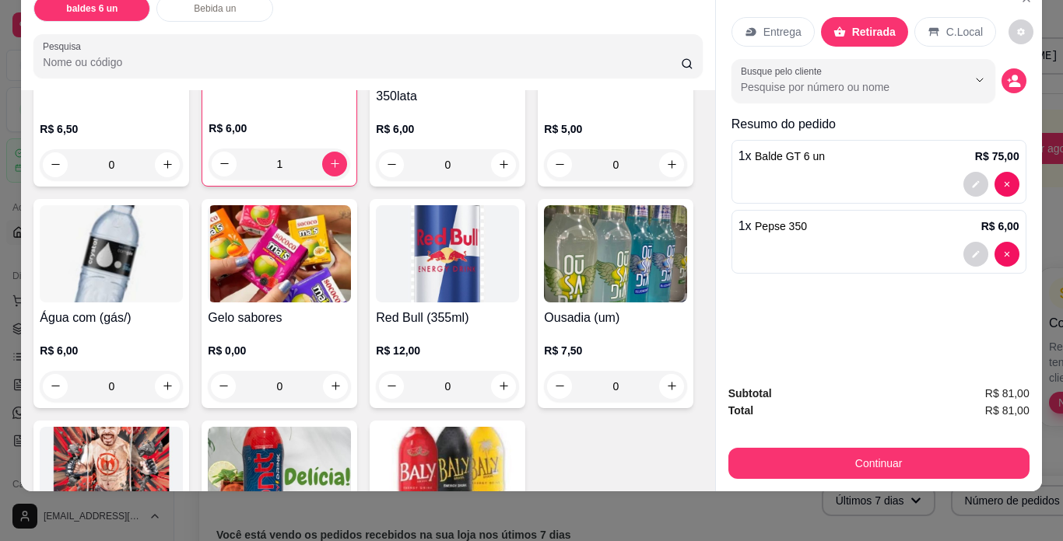
click at [544, 87] on h4 "Água sem gas" at bounding box center [615, 77] width 143 height 19
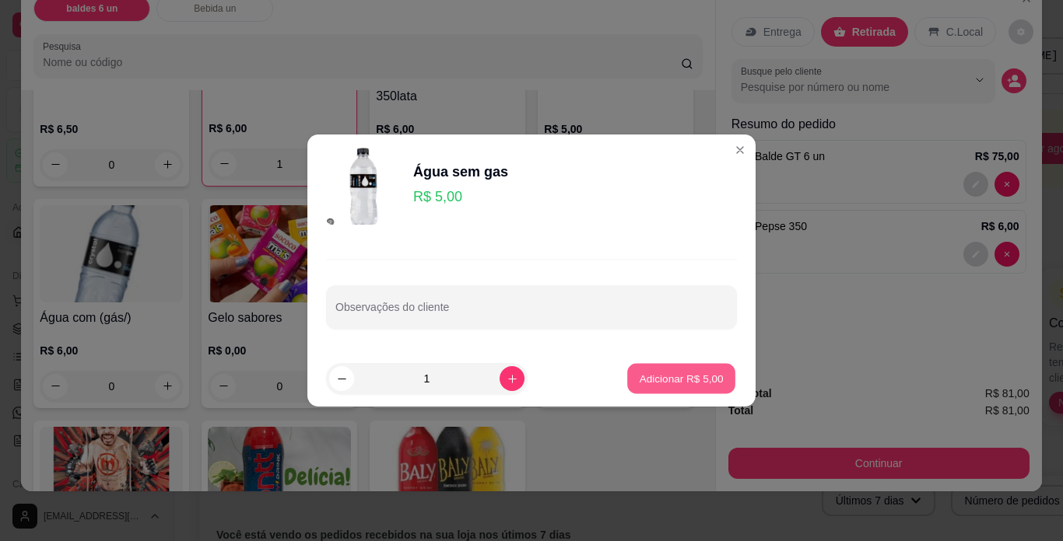
click at [675, 382] on p "Adicionar R$ 5,00" at bounding box center [681, 378] width 84 height 15
type input "1"
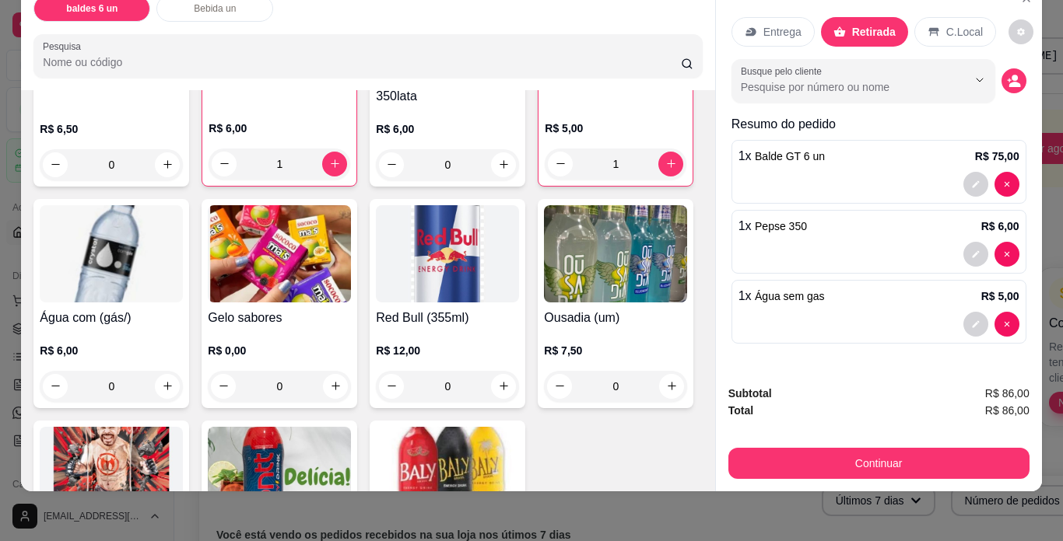
click at [859, 24] on p "Retirada" at bounding box center [874, 32] width 44 height 16
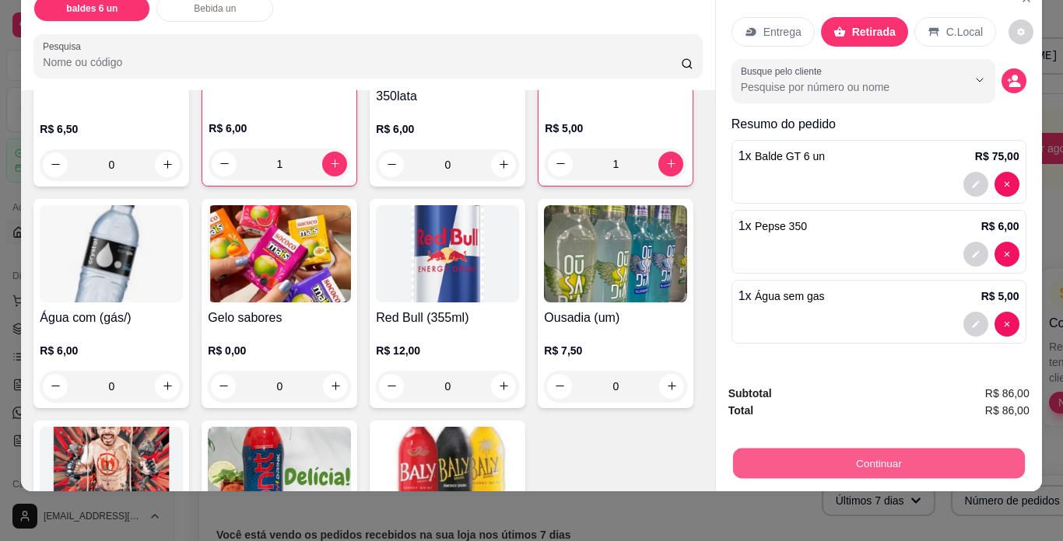
click at [904, 452] on button "Continuar" at bounding box center [878, 464] width 292 height 30
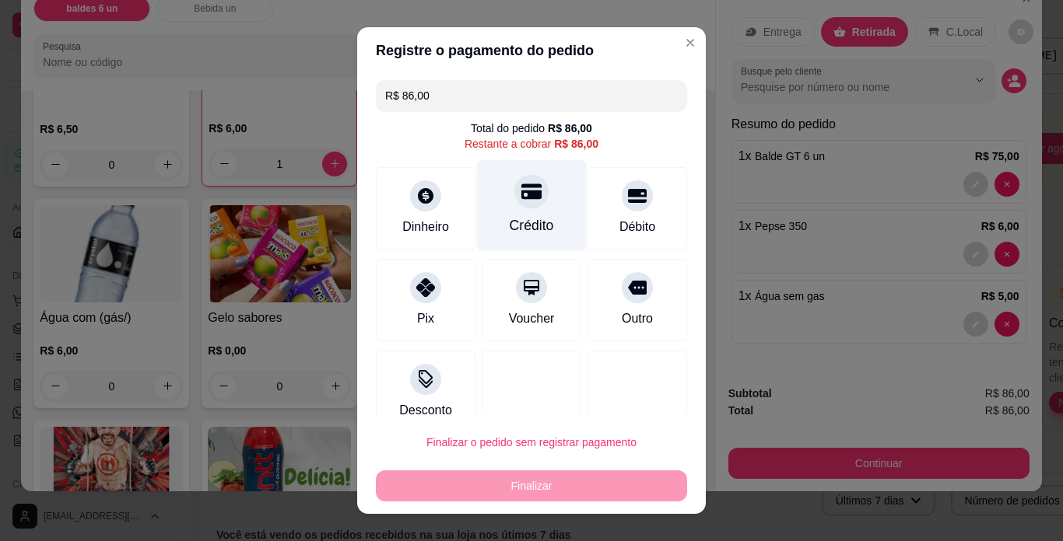
click at [516, 212] on div "Crédito" at bounding box center [532, 205] width 110 height 91
type input "R$ 0,00"
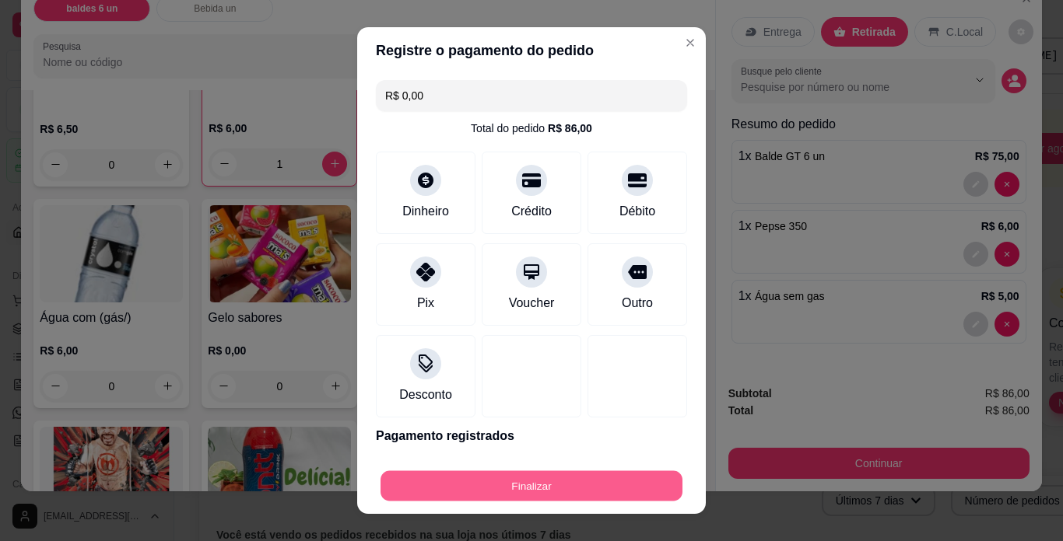
click at [536, 491] on button "Finalizar" at bounding box center [531, 486] width 302 height 30
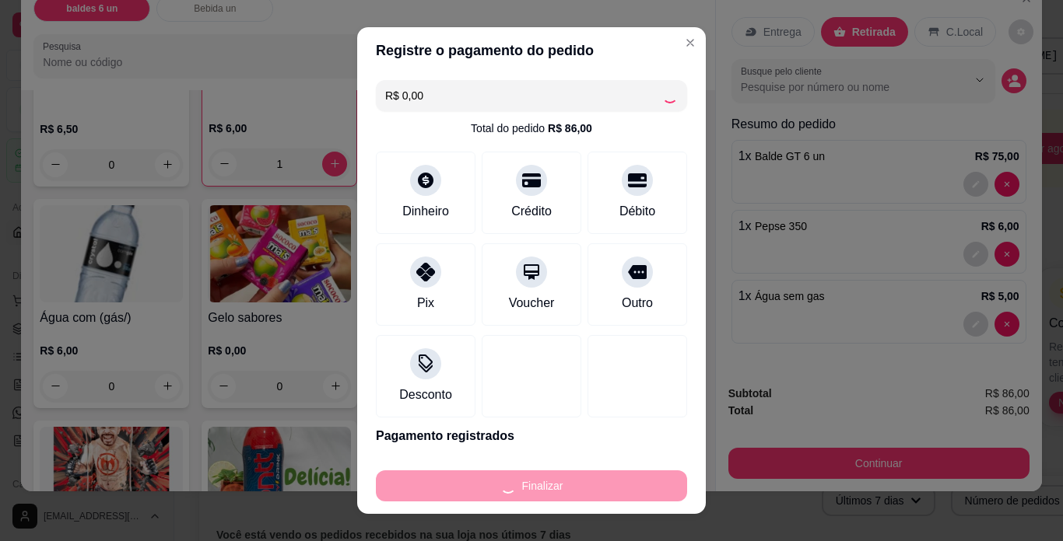
type input "0"
type input "-R$ 86,00"
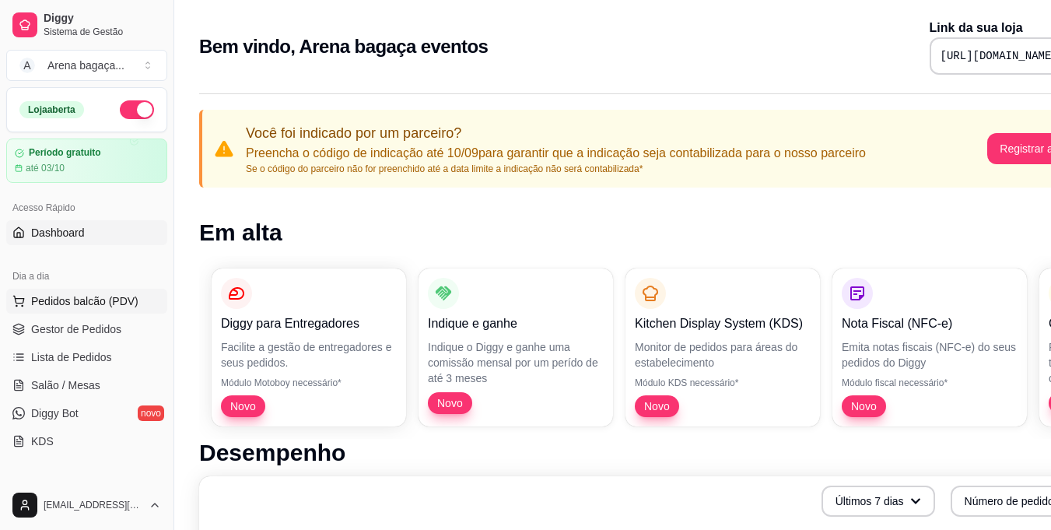
click at [84, 306] on span "Pedidos balcão (PDV)" at bounding box center [84, 301] width 107 height 16
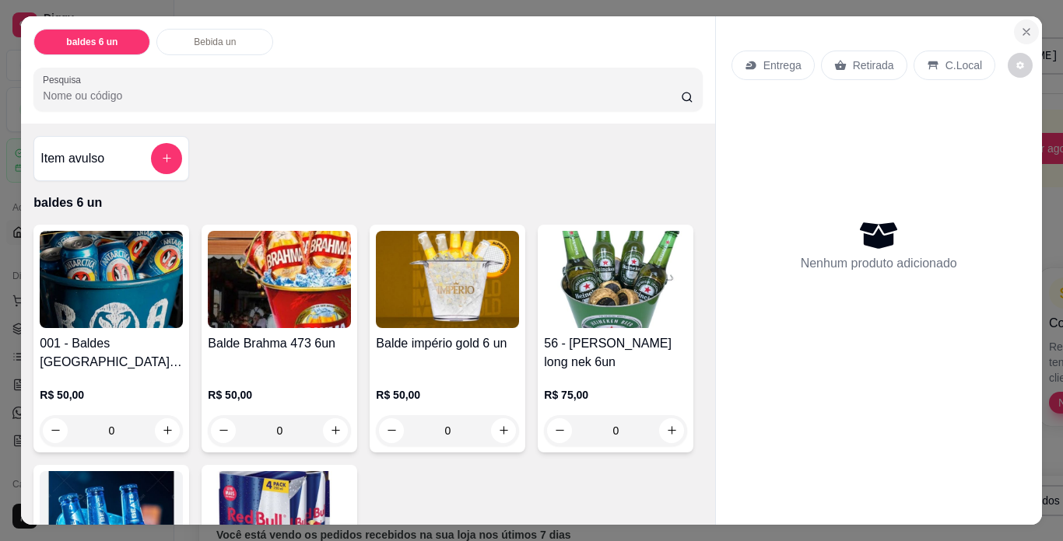
click at [1023, 29] on icon "Close" at bounding box center [1026, 32] width 6 height 6
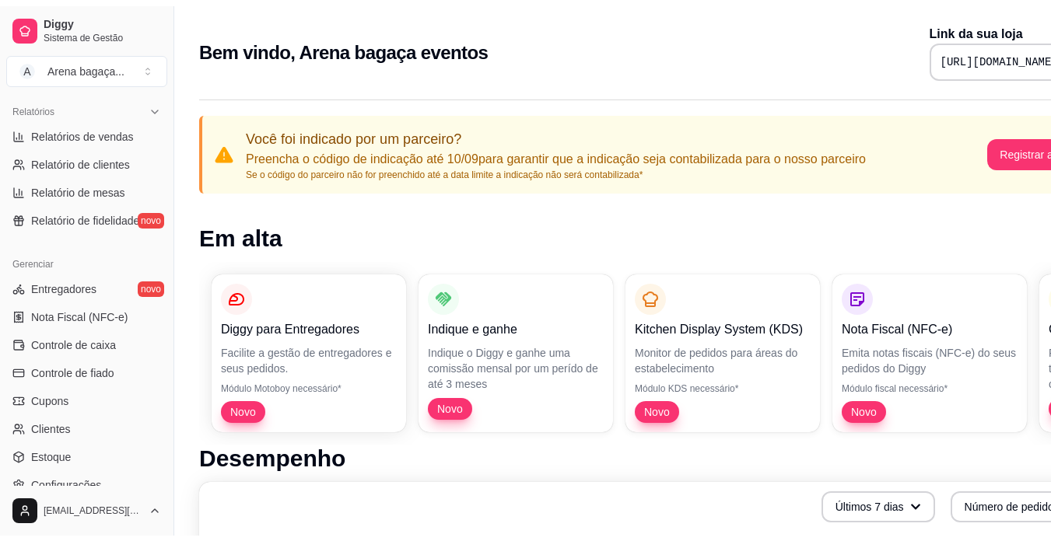
scroll to position [578, 0]
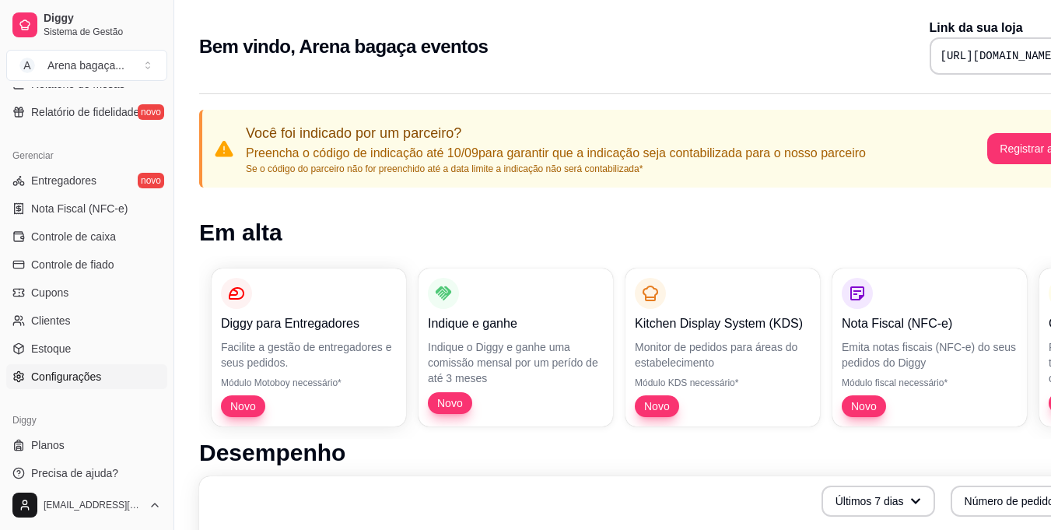
click at [65, 372] on span "Configurações" at bounding box center [66, 377] width 70 height 16
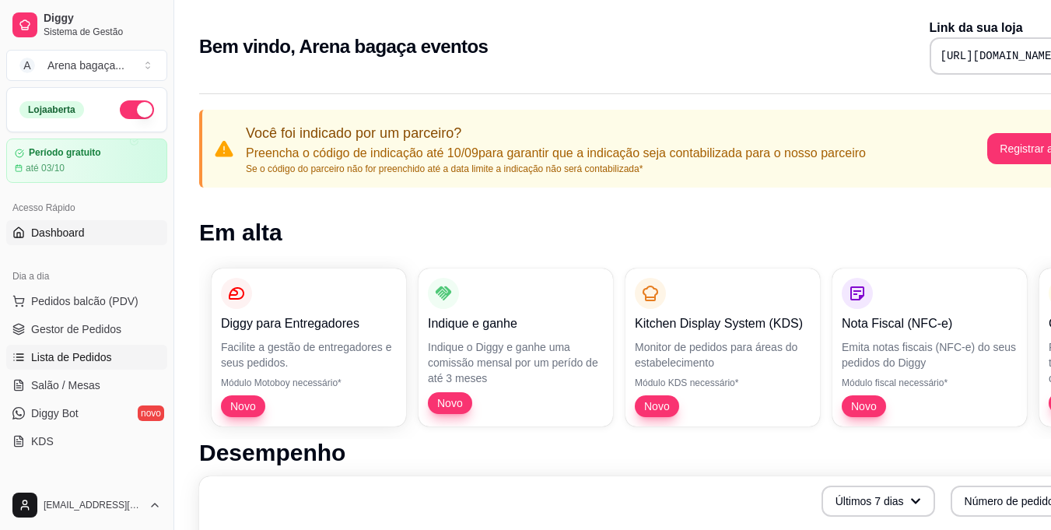
click at [72, 363] on span "Lista de Pedidos" at bounding box center [71, 357] width 81 height 16
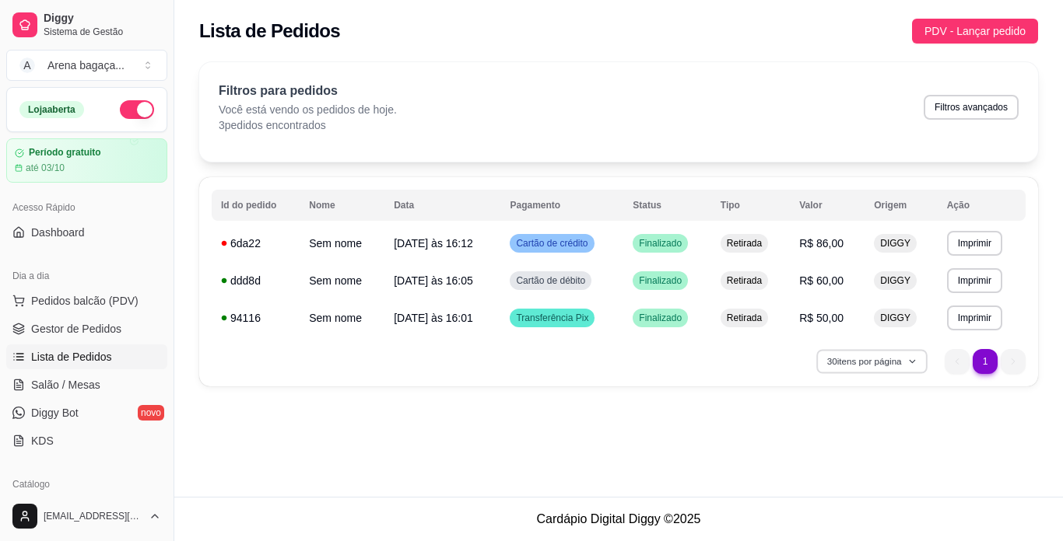
click at [880, 370] on button "30 itens por página" at bounding box center [871, 361] width 110 height 24
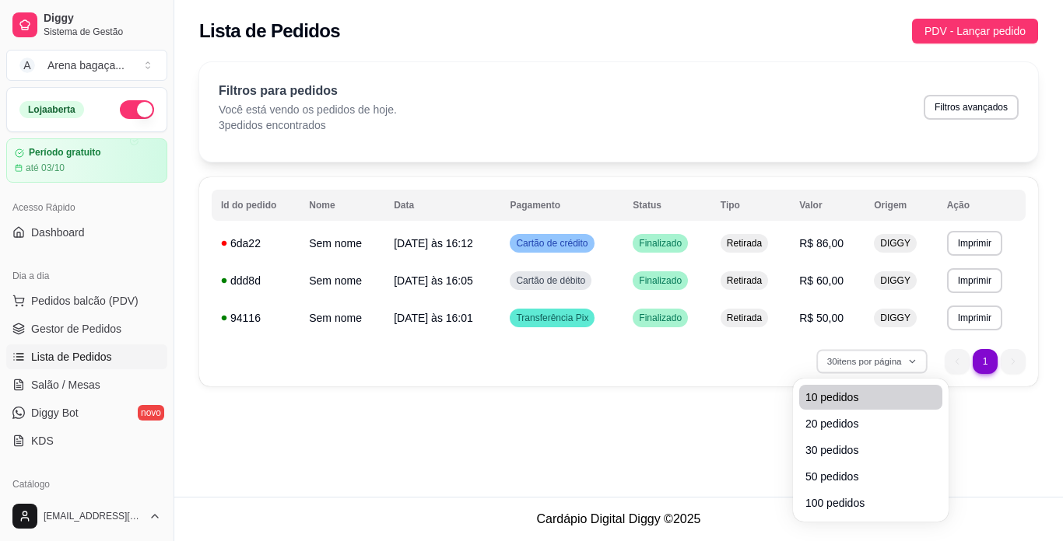
click at [874, 397] on span "10 pedidos" at bounding box center [870, 398] width 131 height 16
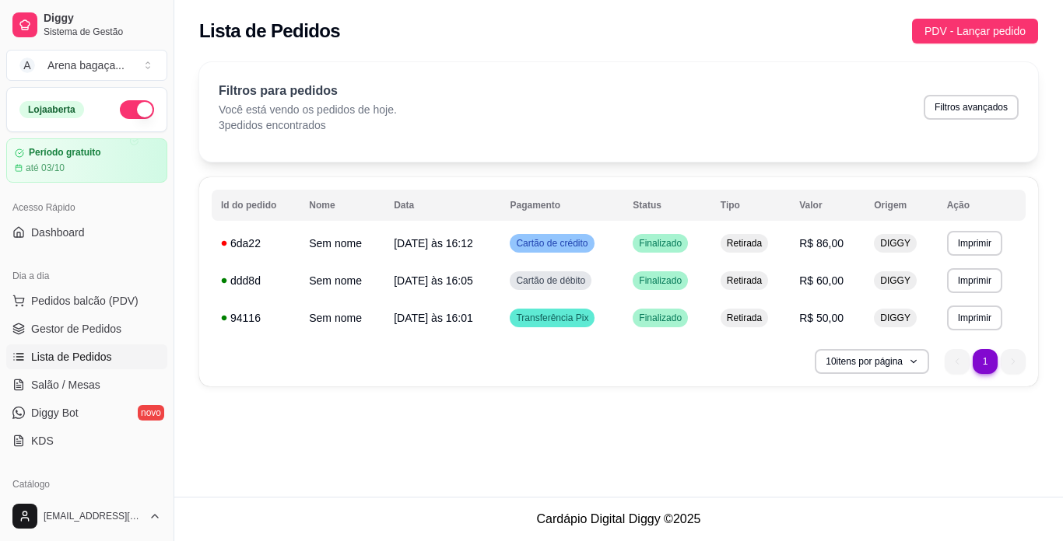
click at [1016, 359] on ul "1 1" at bounding box center [984, 361] width 81 height 25
click at [90, 384] on span "Salão / Mesas" at bounding box center [65, 385] width 69 height 16
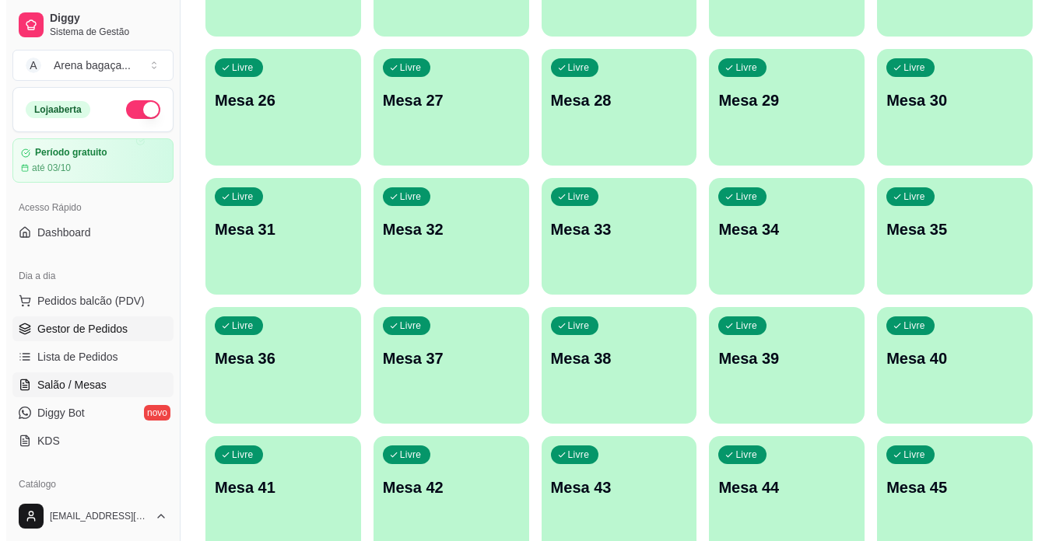
scroll to position [968, 0]
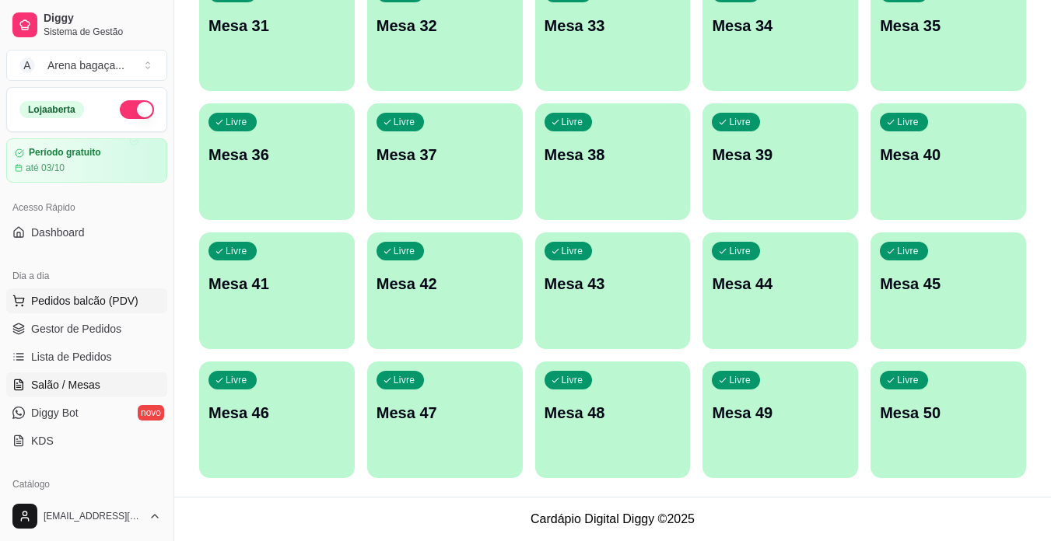
click at [61, 302] on span "Pedidos balcão (PDV)" at bounding box center [84, 301] width 107 height 16
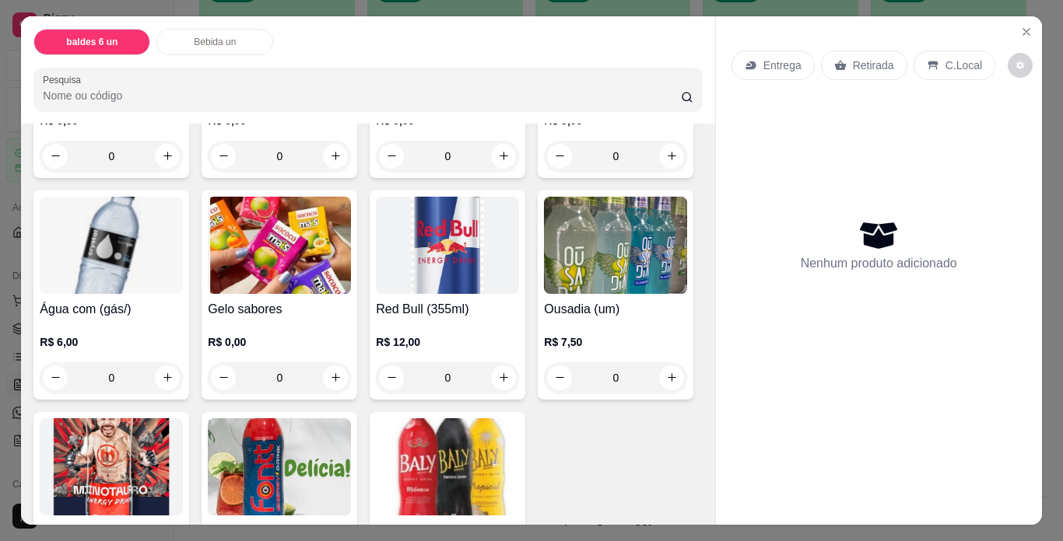
scroll to position [727, 0]
